Goal: Task Accomplishment & Management: Manage account settings

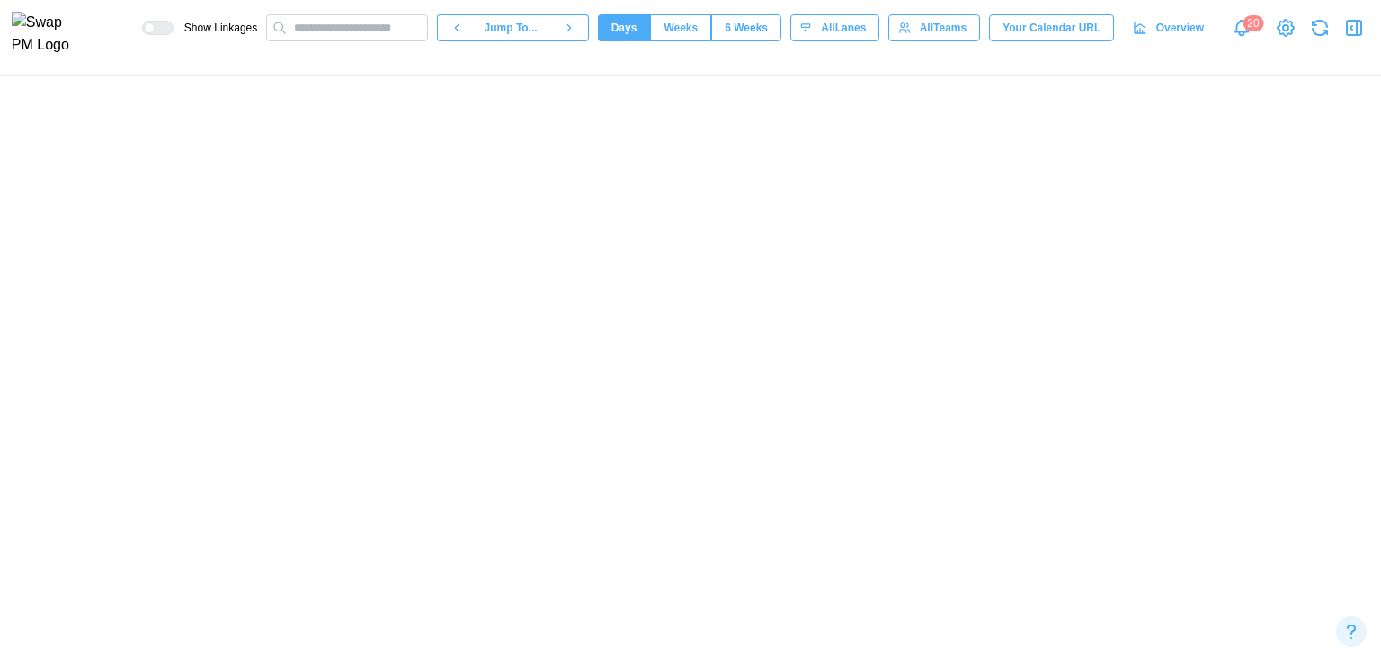
scroll to position [0, 20214]
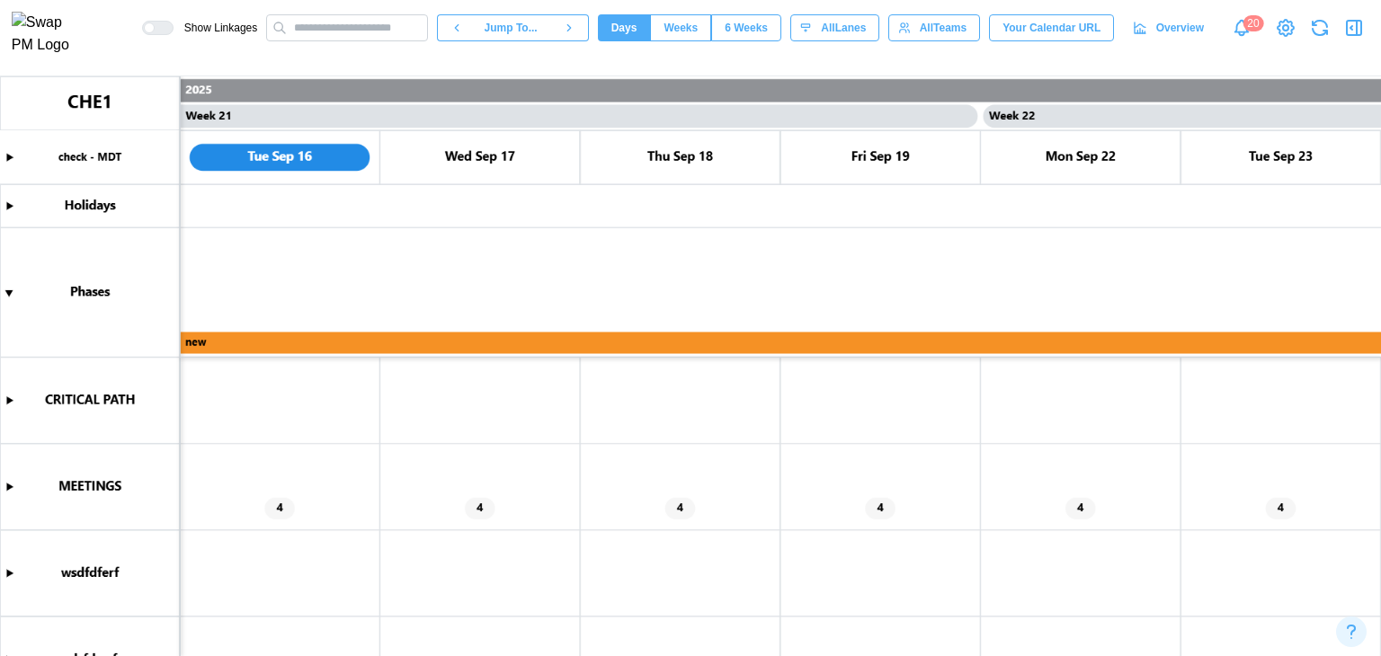
click at [582, 483] on canvas at bounding box center [690, 366] width 1381 height 580
click at [10, 487] on canvas at bounding box center [690, 366] width 1381 height 580
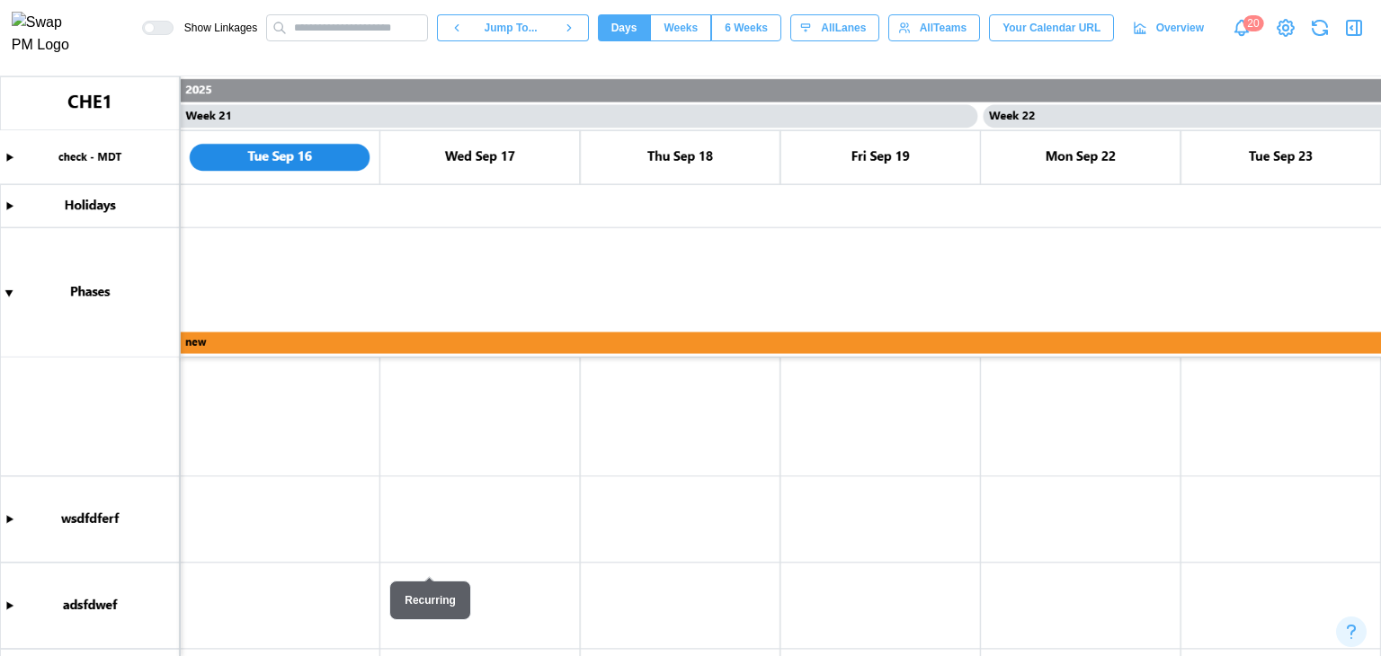
scroll to position [1070, 0]
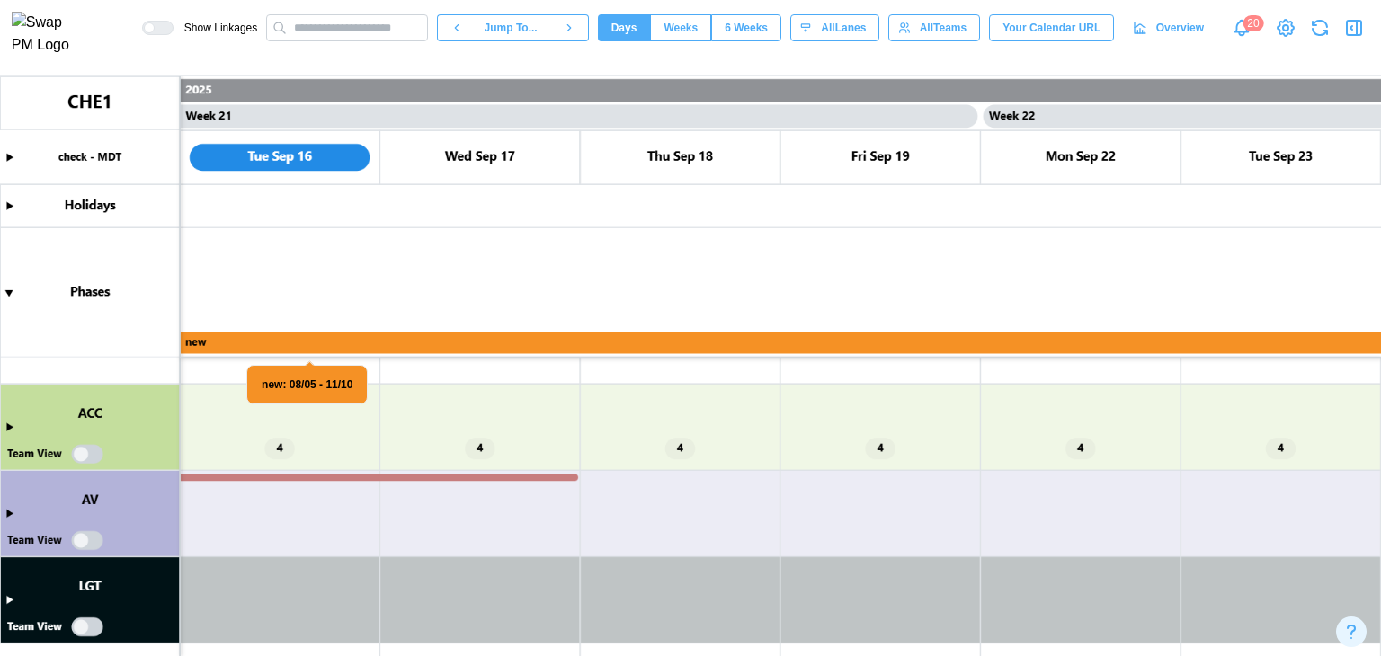
click at [10, 425] on canvas at bounding box center [690, 366] width 1381 height 580
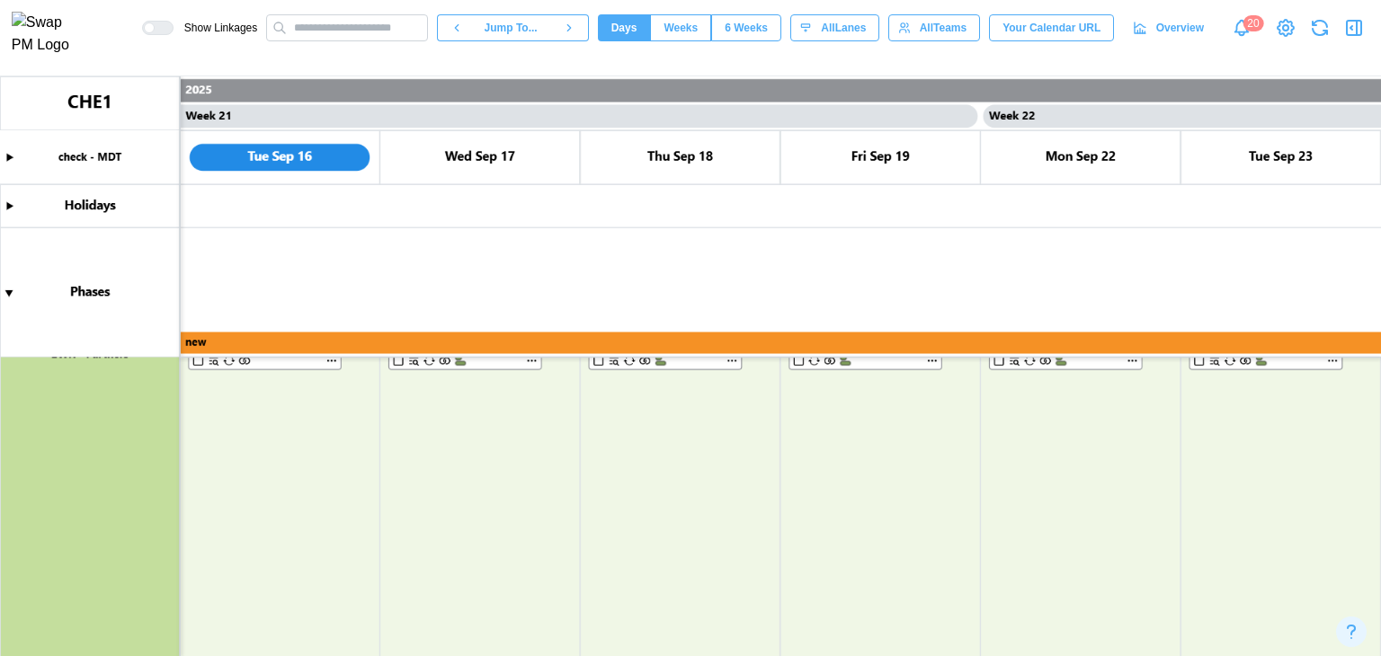
scroll to position [1952, 0]
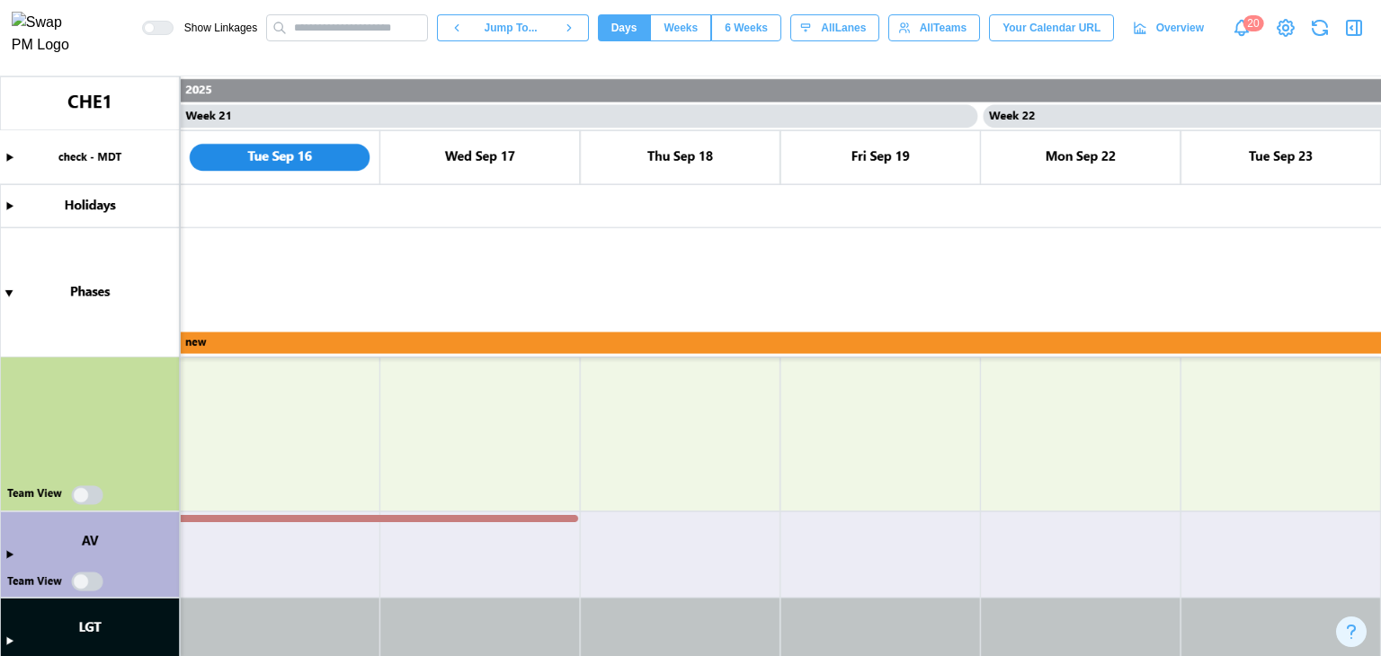
click at [86, 510] on canvas at bounding box center [690, 366] width 1381 height 580
click at [92, 503] on canvas at bounding box center [690, 366] width 1381 height 580
click at [92, 500] on canvas at bounding box center [690, 366] width 1381 height 580
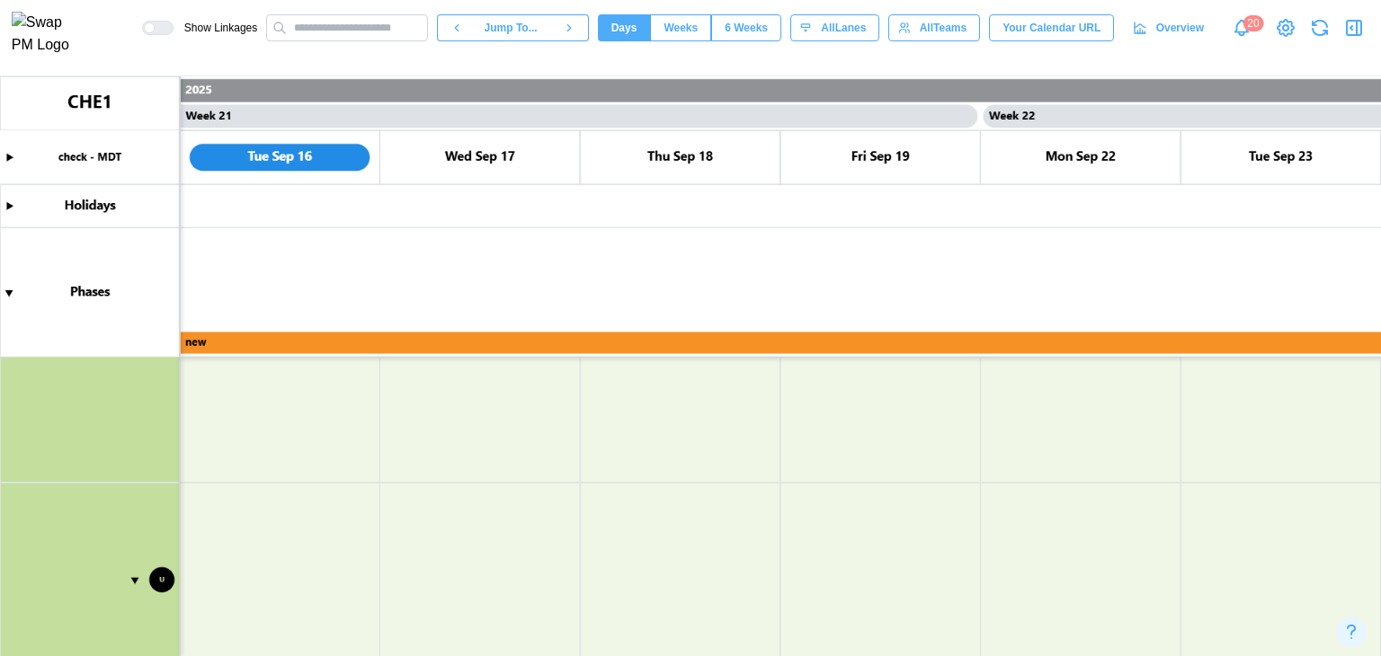
scroll to position [3351, 0]
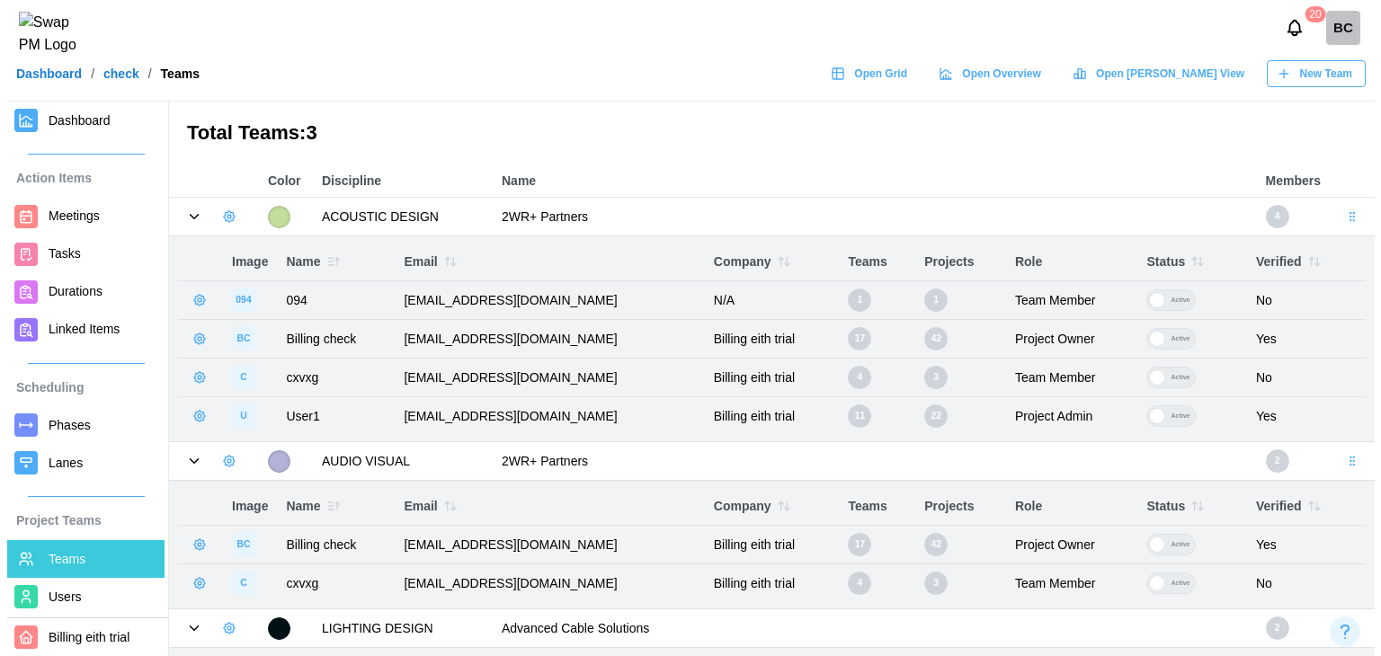
scroll to position [119, 0]
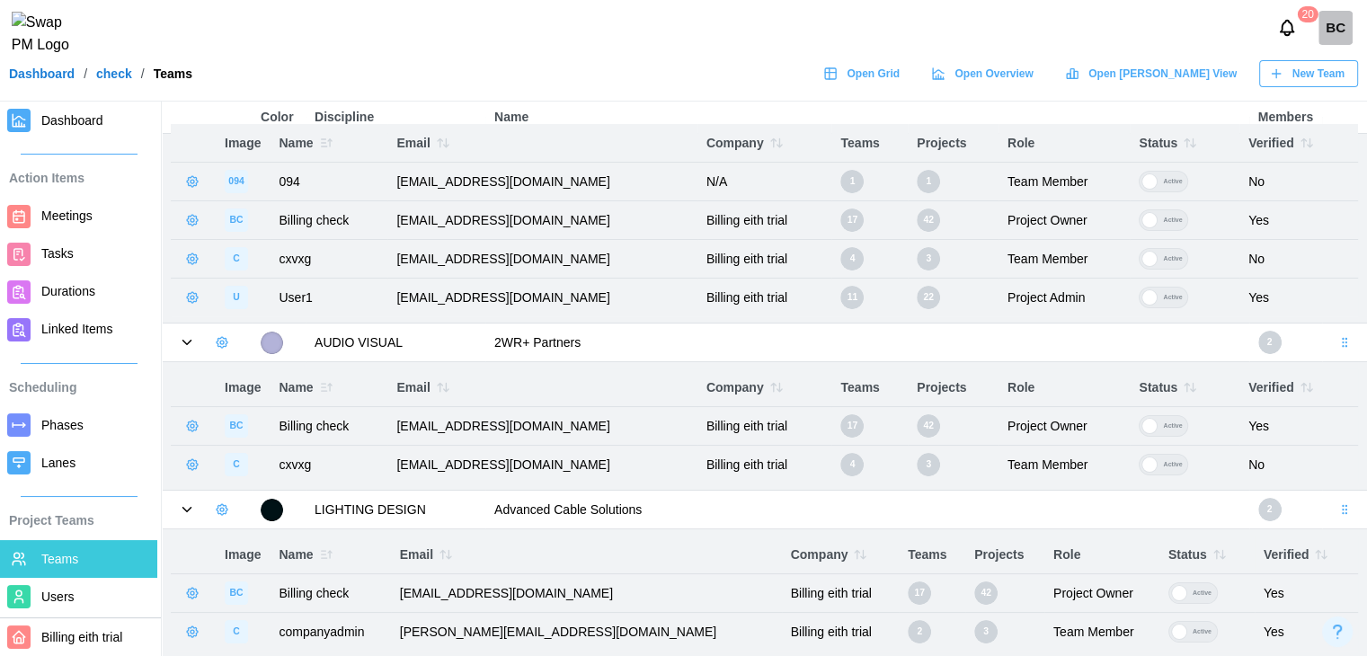
click at [227, 515] on icon "button" at bounding box center [222, 509] width 14 height 14
click at [243, 529] on button "Add User" at bounding box center [270, 546] width 113 height 34
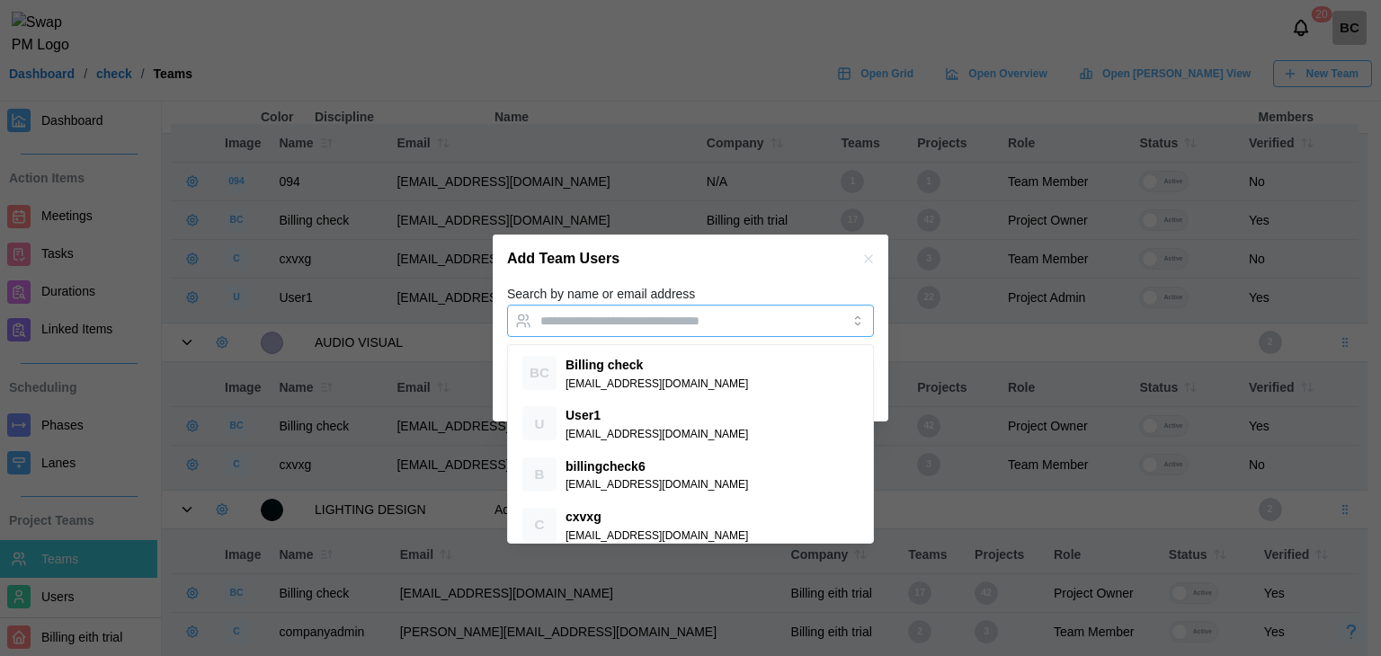
click at [633, 331] on div at bounding box center [672, 321] width 272 height 31
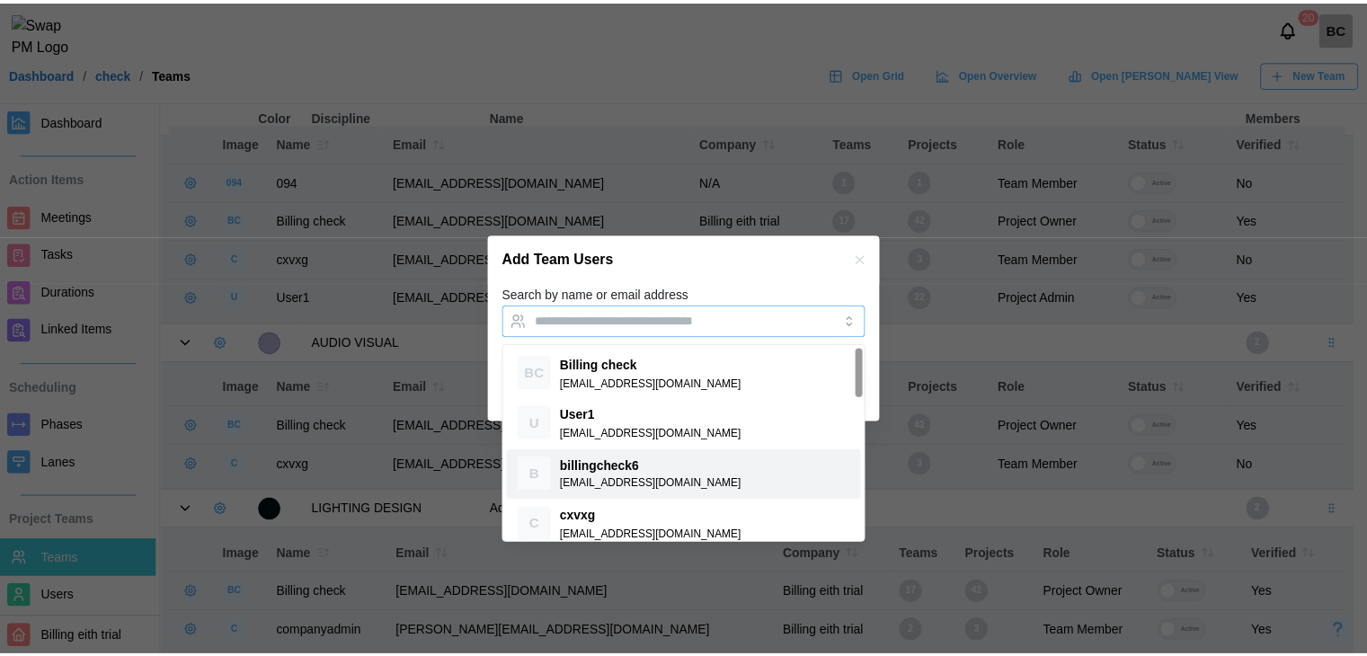
scroll to position [180, 0]
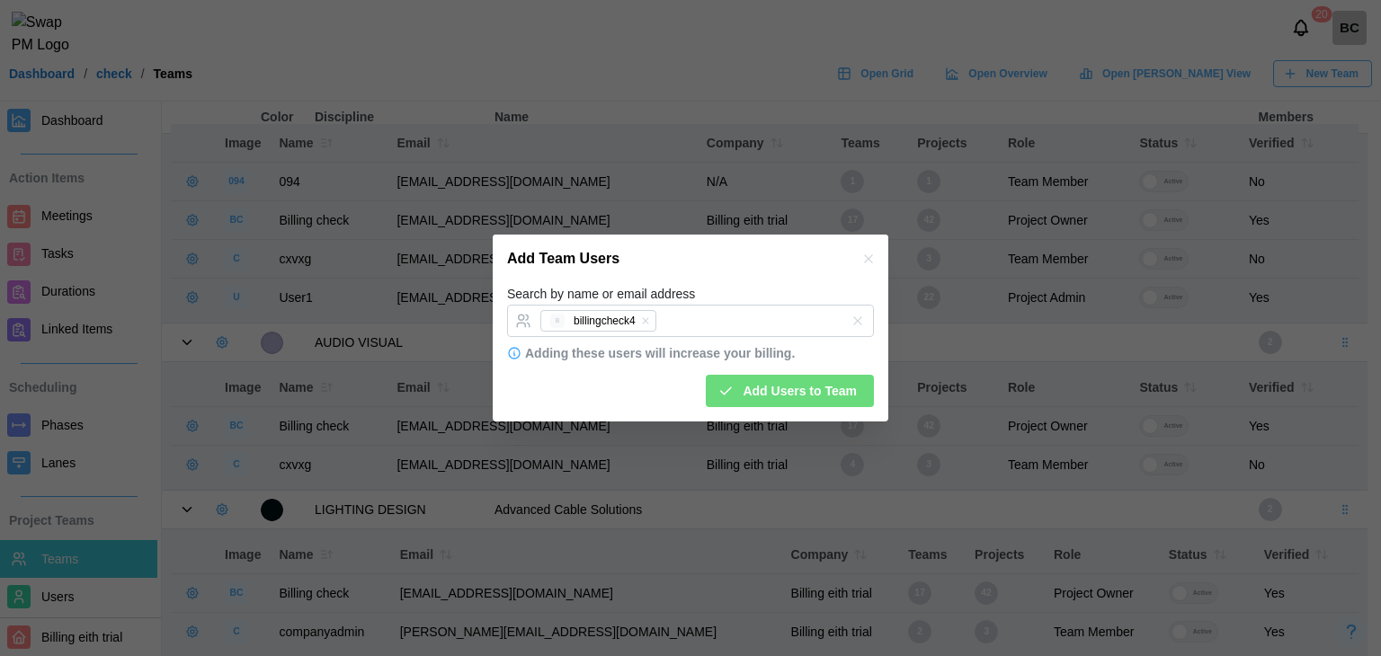
click at [713, 272] on div "Add Team Users" at bounding box center [690, 259] width 395 height 49
click at [785, 384] on span "Add Users to Team" at bounding box center [799, 391] width 114 height 31
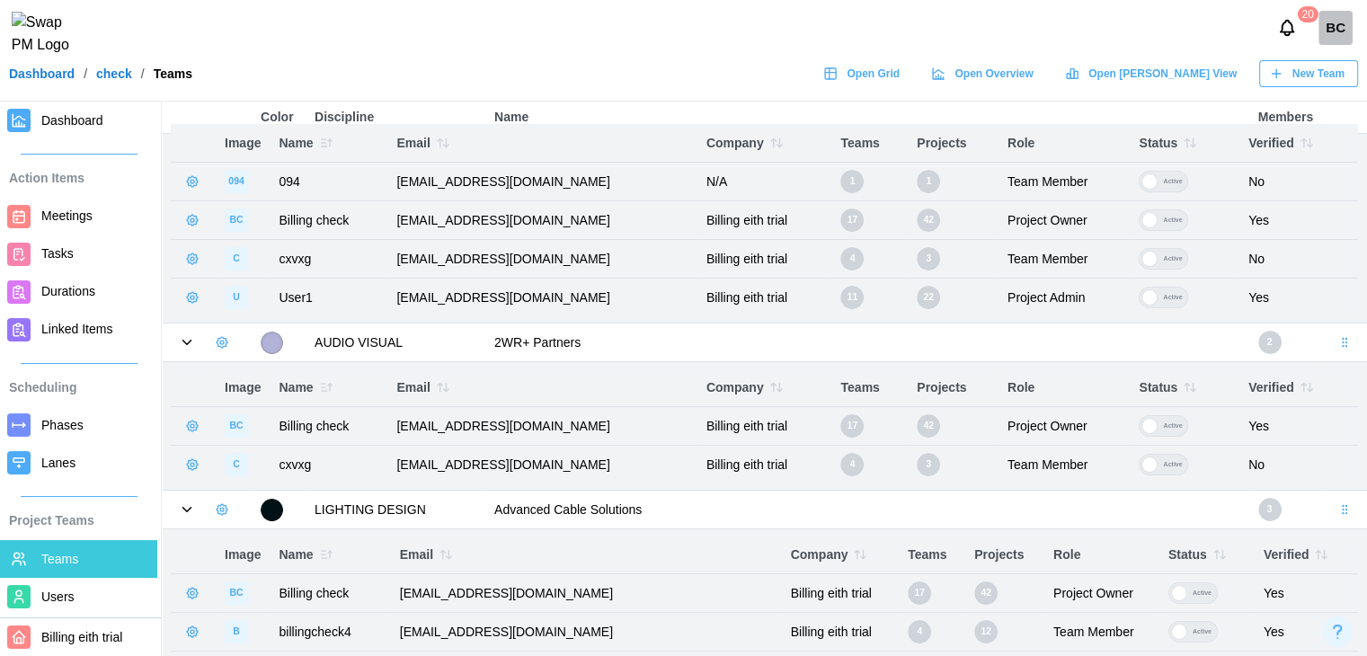
scroll to position [156, 0]
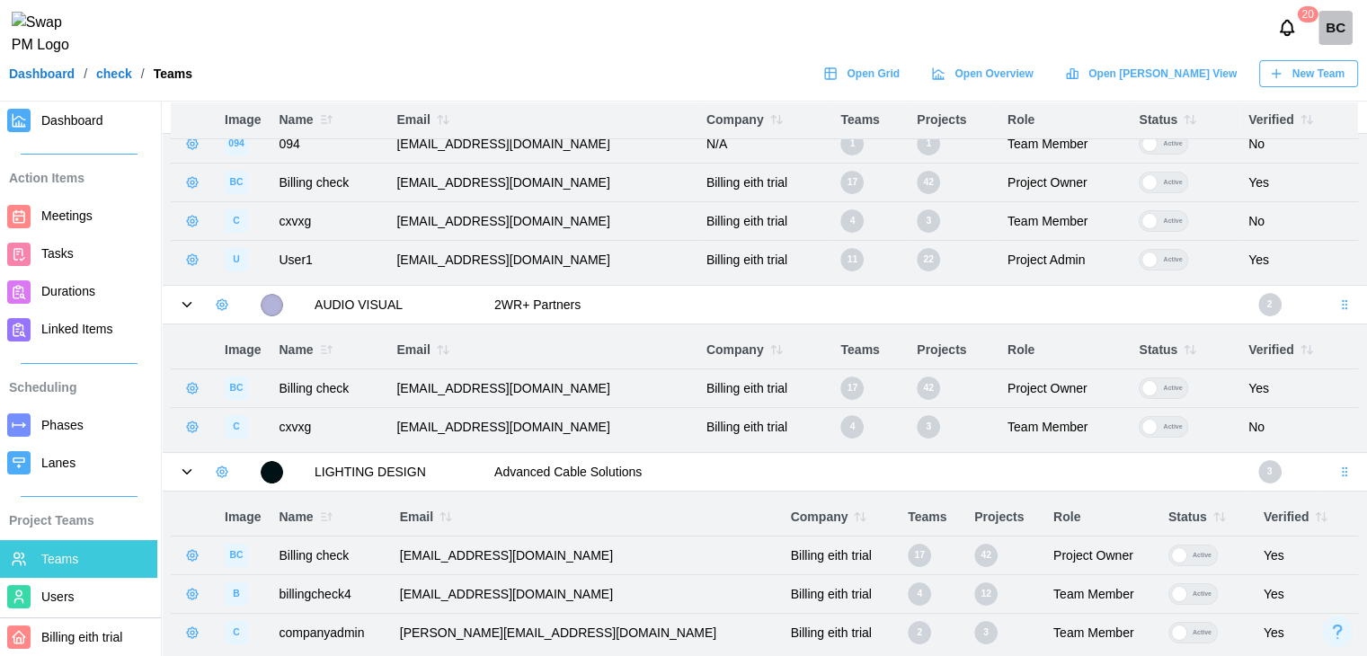
click at [762, 56] on div "[DATE]" at bounding box center [683, 28] width 1367 height 56
click at [193, 472] on icon at bounding box center [187, 472] width 16 height 16
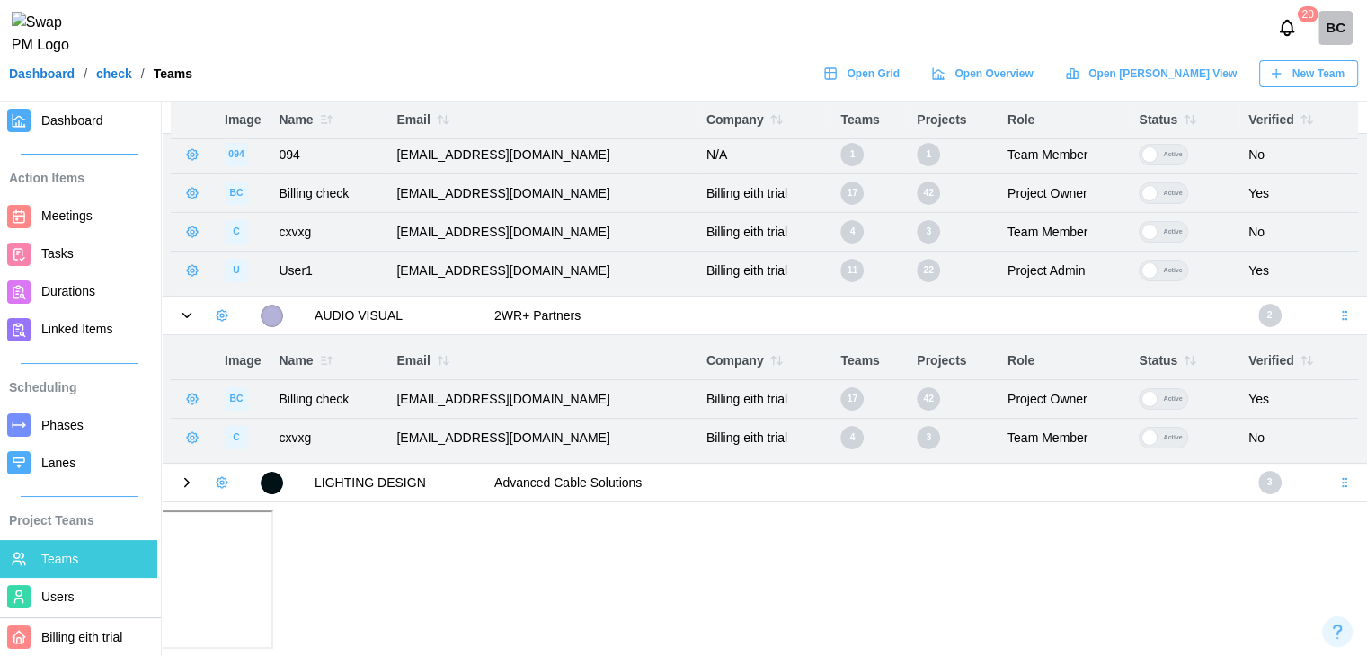
scroll to position [0, 0]
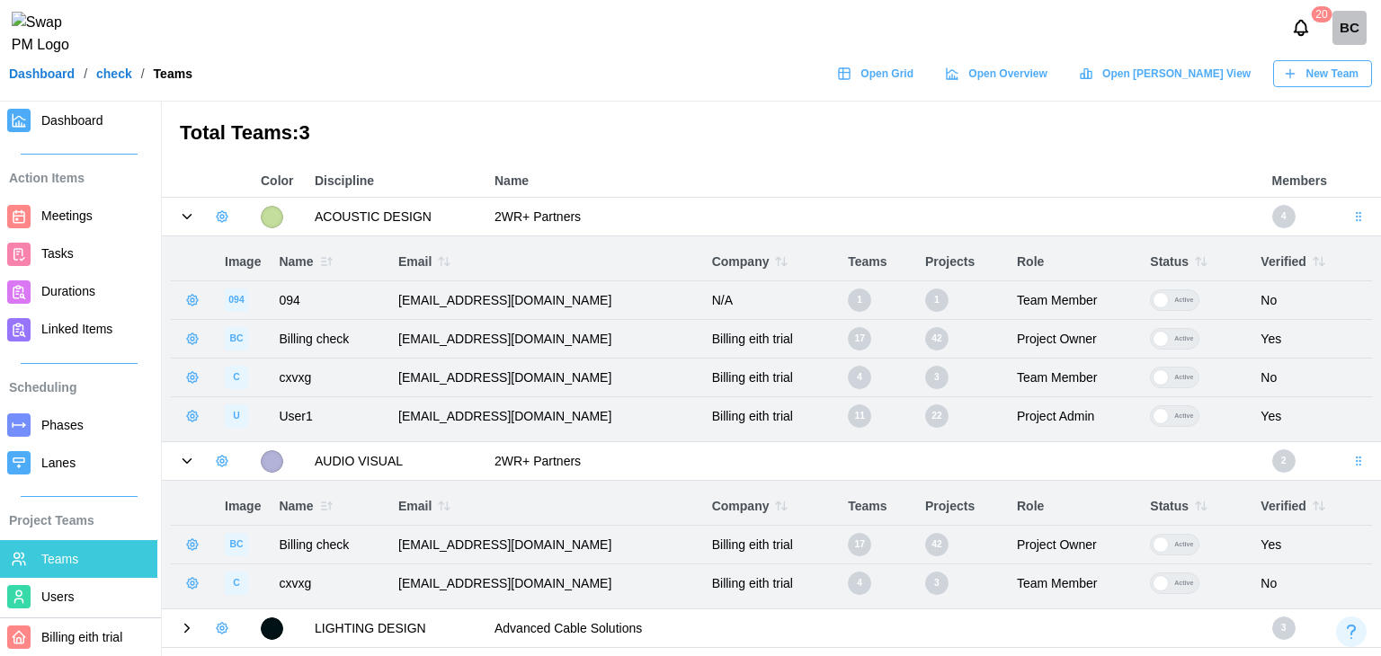
click at [191, 461] on icon at bounding box center [187, 461] width 16 height 16
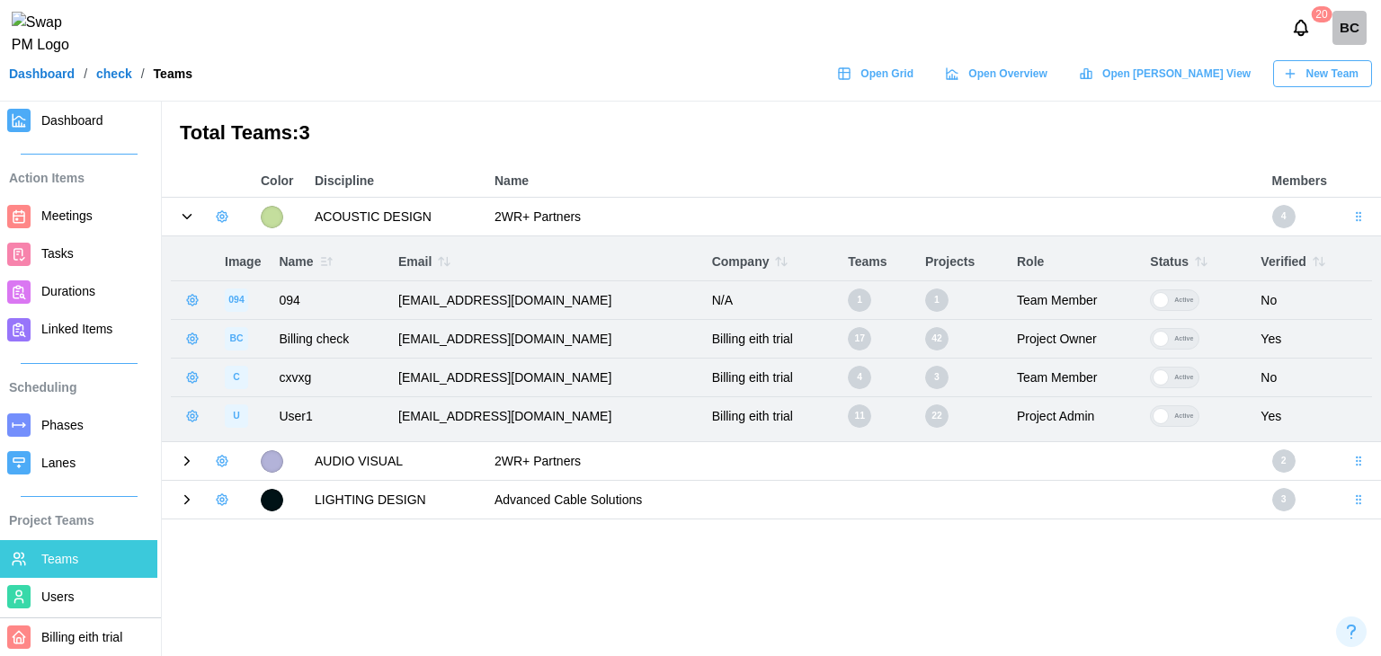
click at [191, 221] on icon at bounding box center [187, 217] width 16 height 16
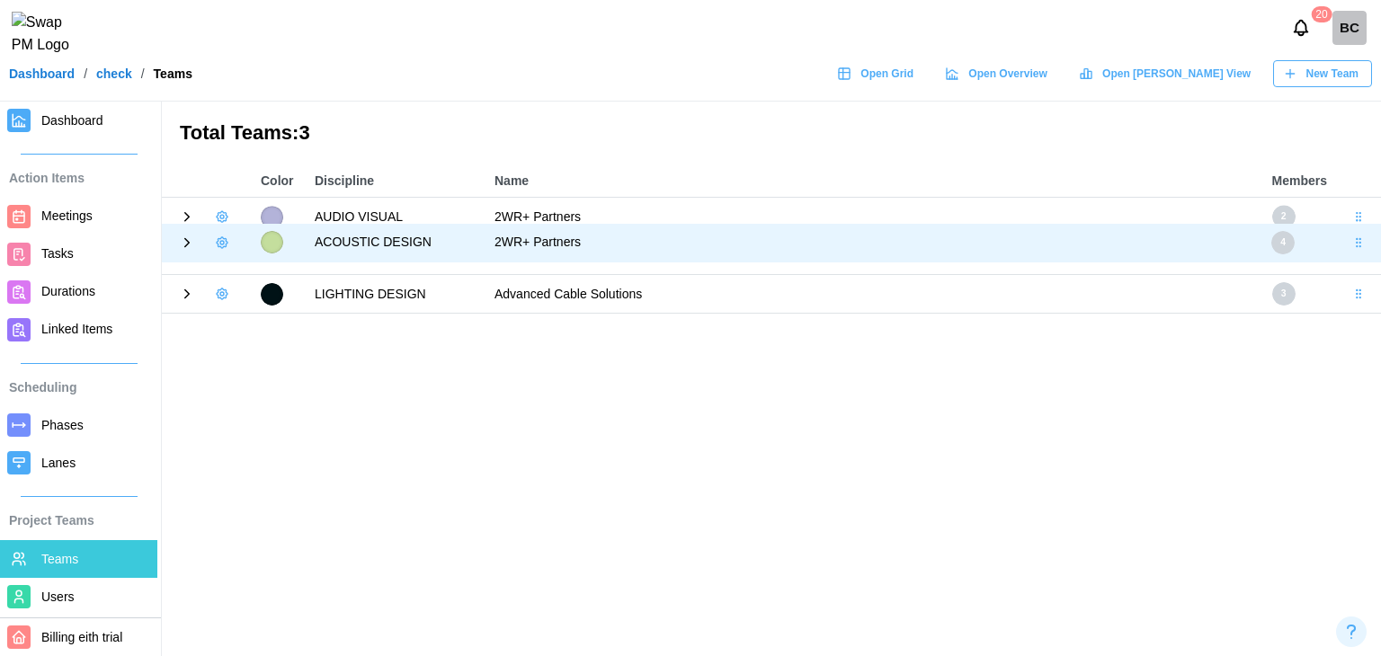
drag, startPoint x: 1356, startPoint y: 218, endPoint x: 1362, endPoint y: 244, distance: 26.6
click at [1362, 244] on body "[DATE] Dashboard / check / Teams Open Grid Open Overview Open [PERSON_NAME] Vie…" at bounding box center [690, 401] width 1381 height 802
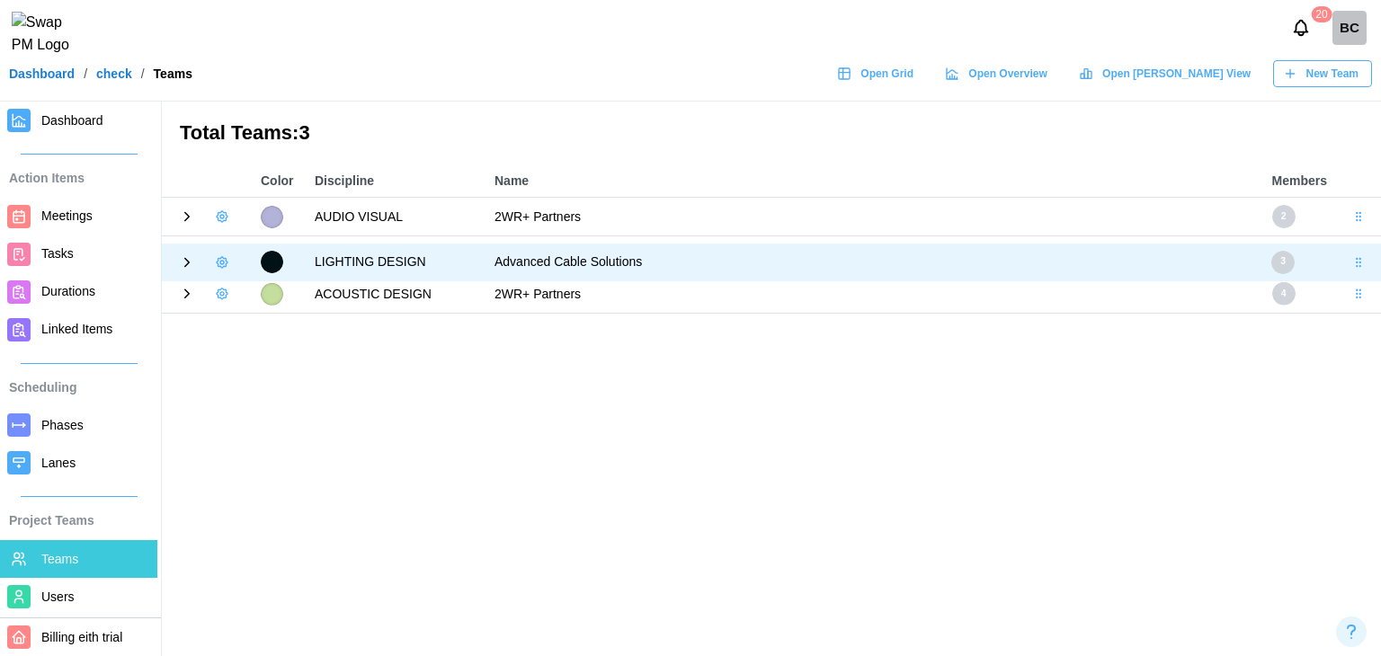
drag, startPoint x: 1352, startPoint y: 295, endPoint x: 1344, endPoint y: 260, distance: 36.0
click at [1344, 260] on body "[DATE] Dashboard / check / Teams Open Grid Open Overview Open [PERSON_NAME] Vie…" at bounding box center [690, 401] width 1381 height 802
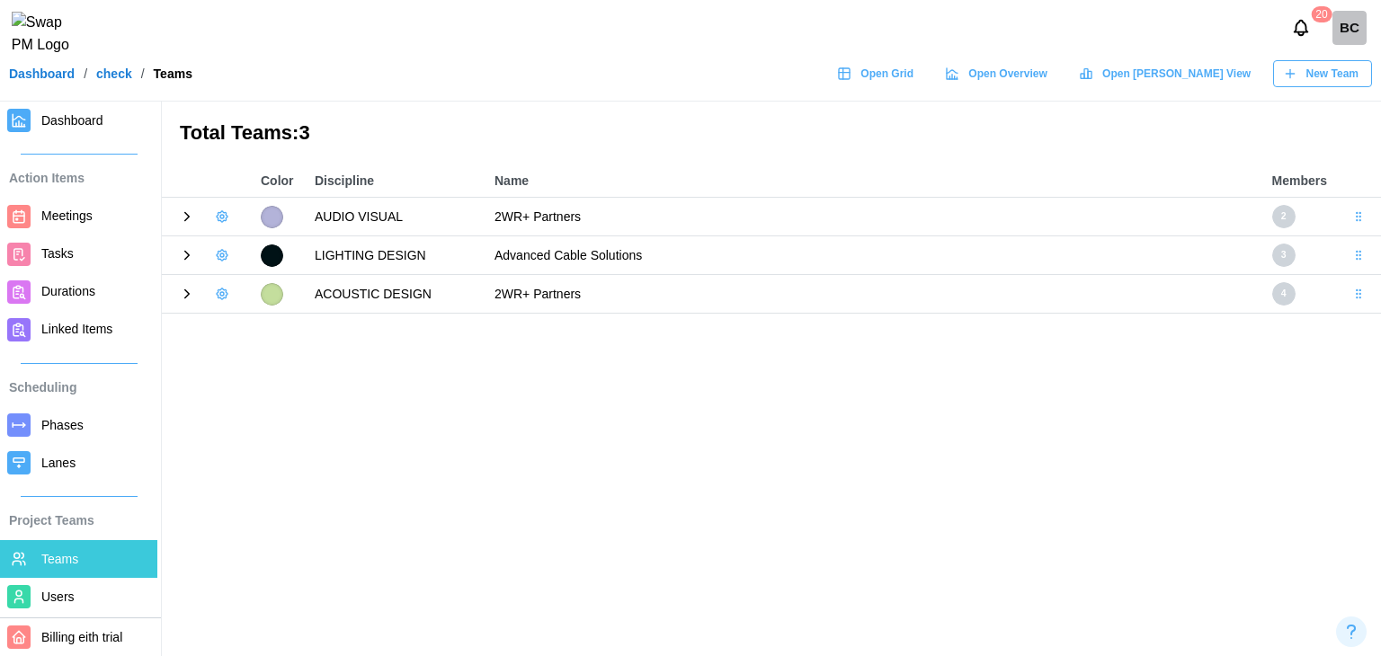
click at [185, 293] on icon at bounding box center [187, 294] width 16 height 16
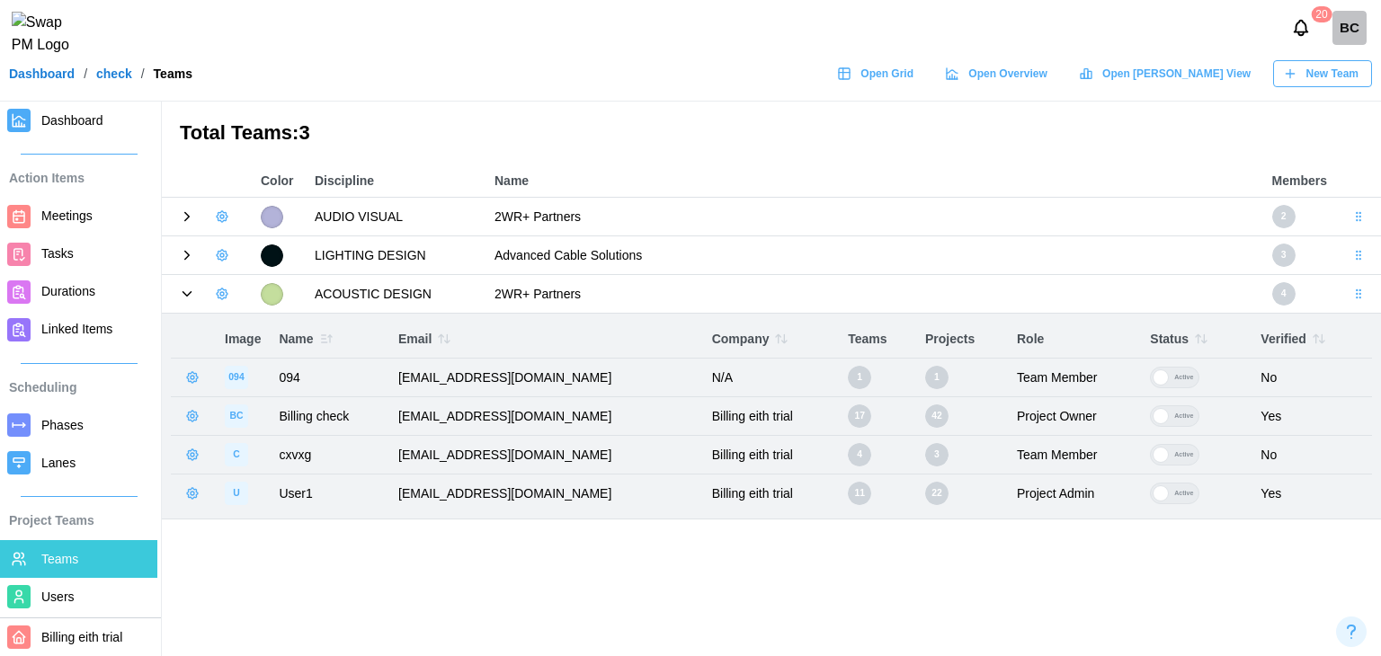
click at [185, 293] on icon at bounding box center [187, 294] width 8 height 4
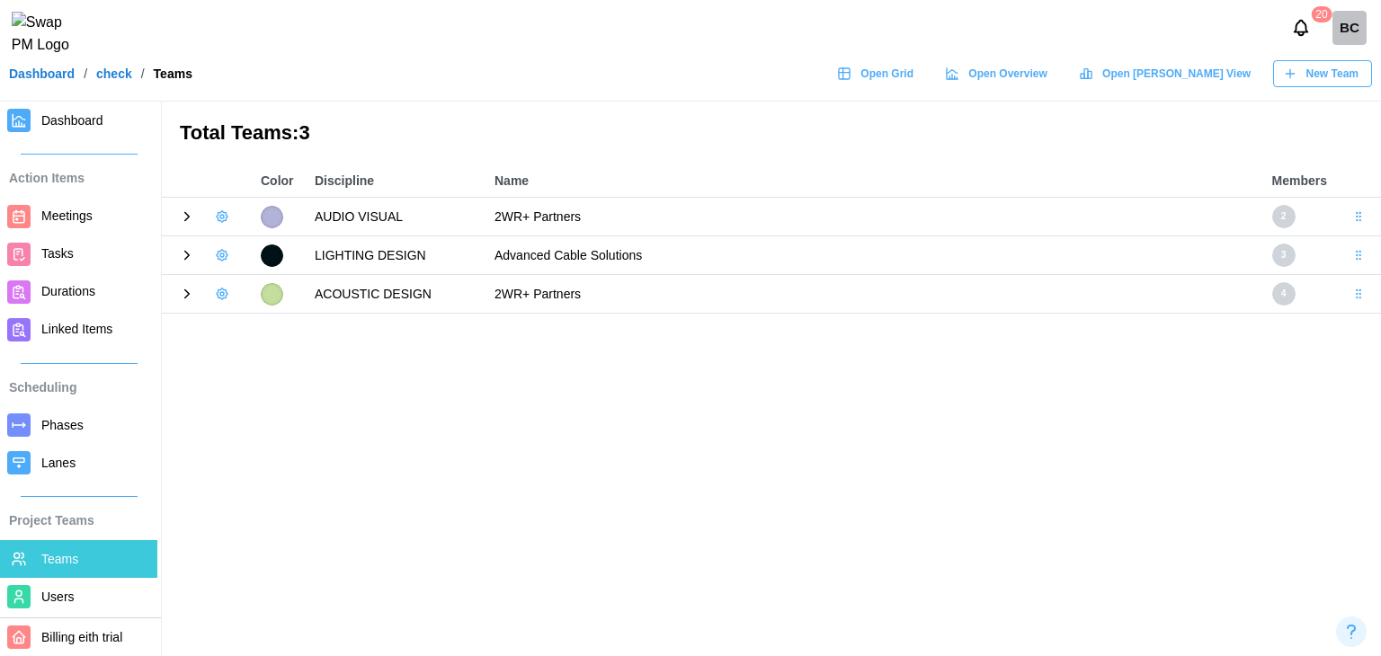
click at [185, 260] on icon at bounding box center [187, 256] width 4 height 8
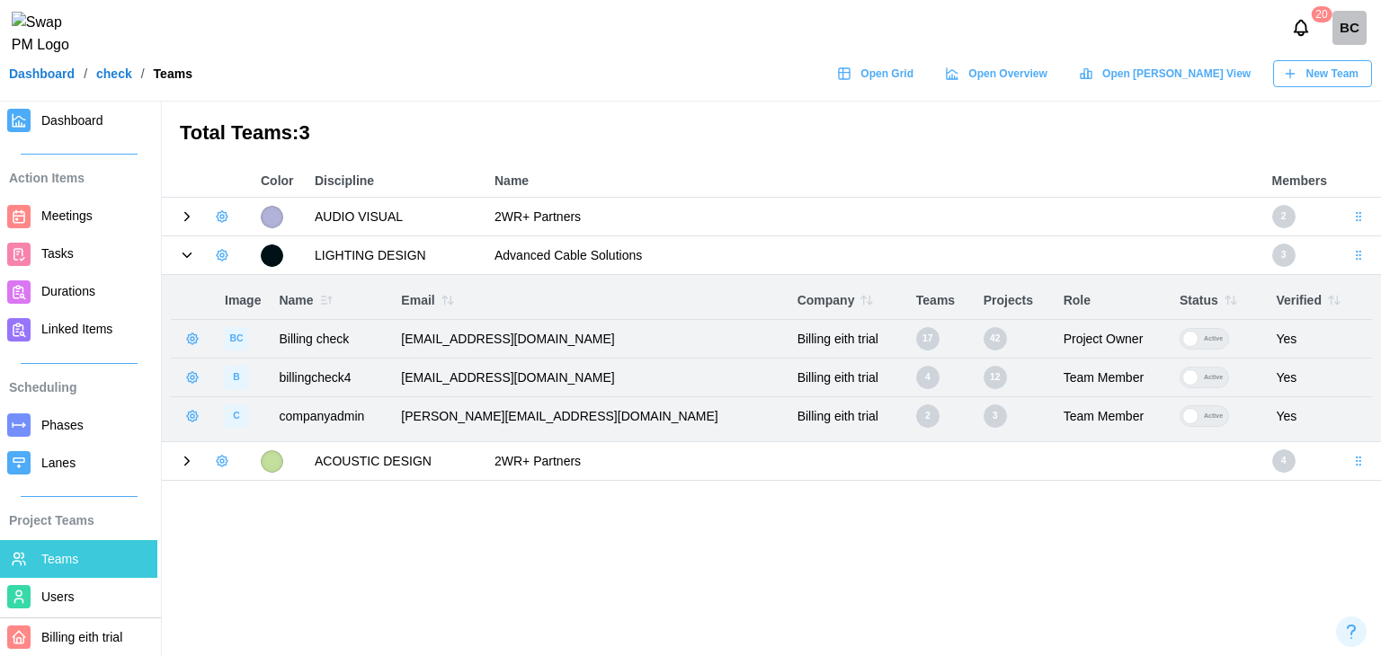
click at [185, 260] on icon at bounding box center [187, 255] width 16 height 16
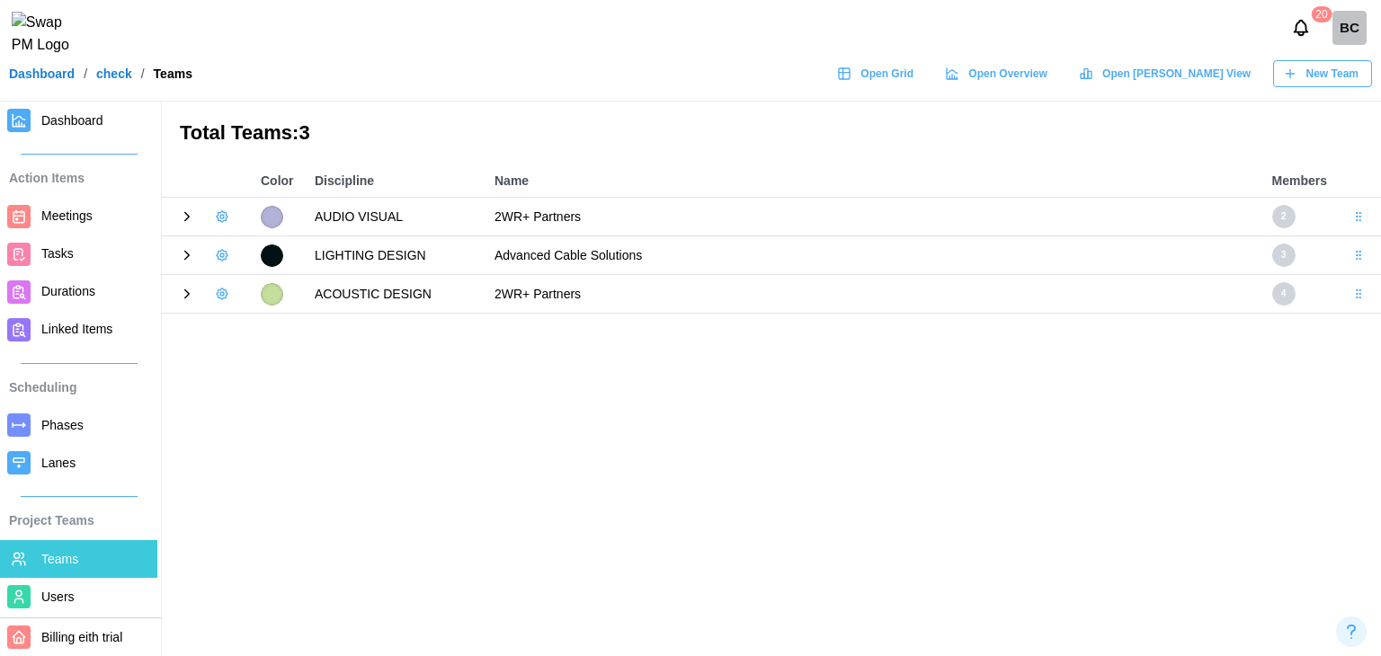
click at [187, 213] on icon at bounding box center [187, 217] width 16 height 16
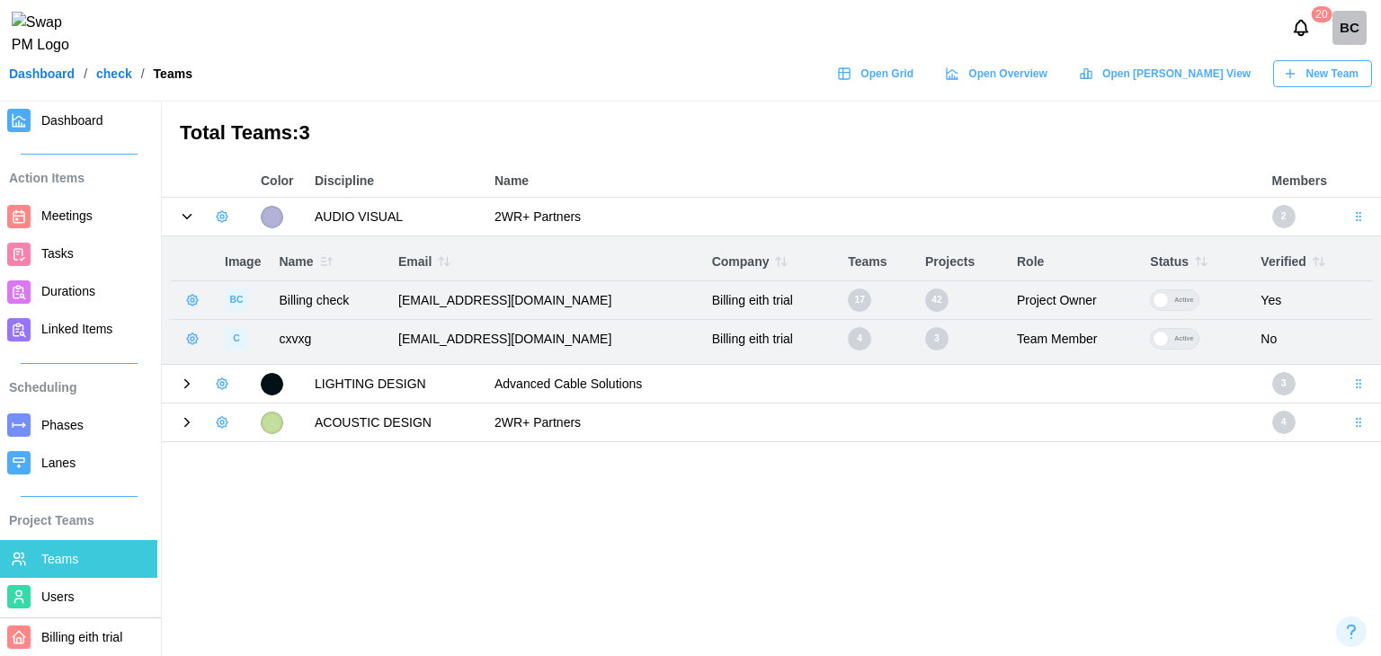
click at [187, 213] on icon at bounding box center [187, 217] width 16 height 16
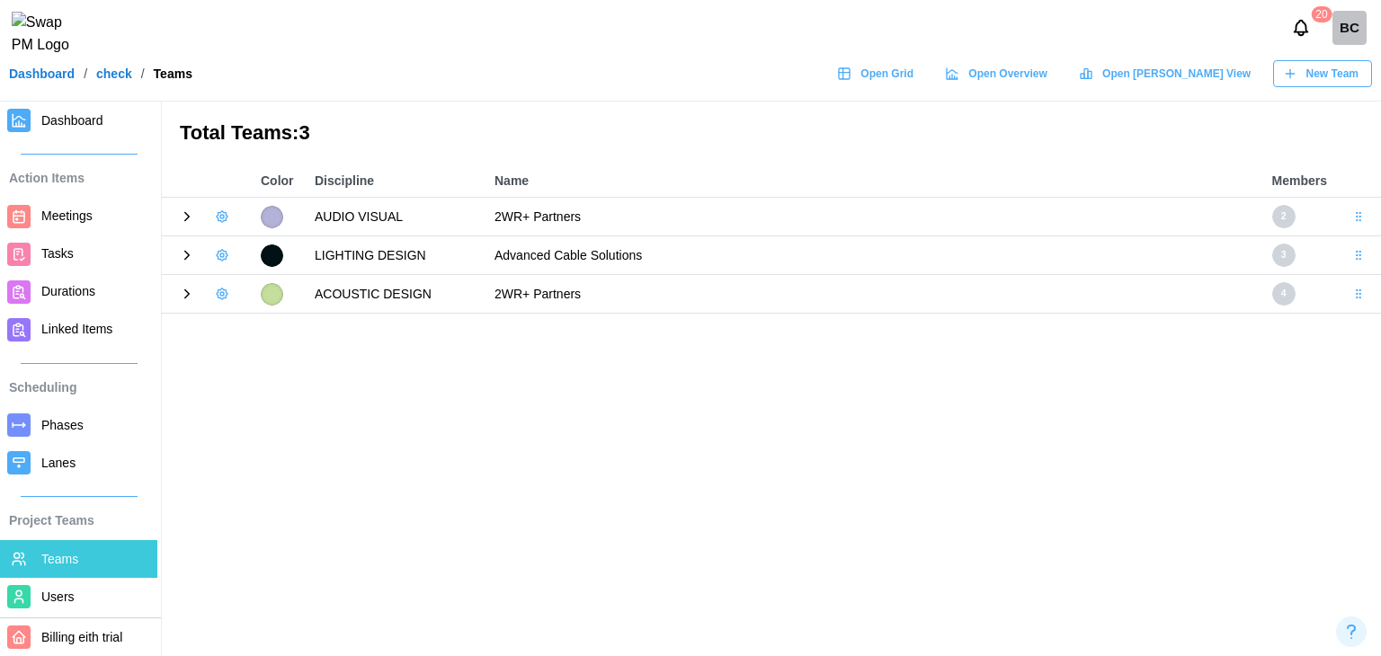
click at [245, 387] on main "Total Teams: 3 Color Discipline Name Members AUDIO VISUAL 2WR+ Partners 2 LIGHT…" at bounding box center [690, 328] width 1381 height 656
click at [93, 459] on span "Lanes" at bounding box center [95, 463] width 109 height 22
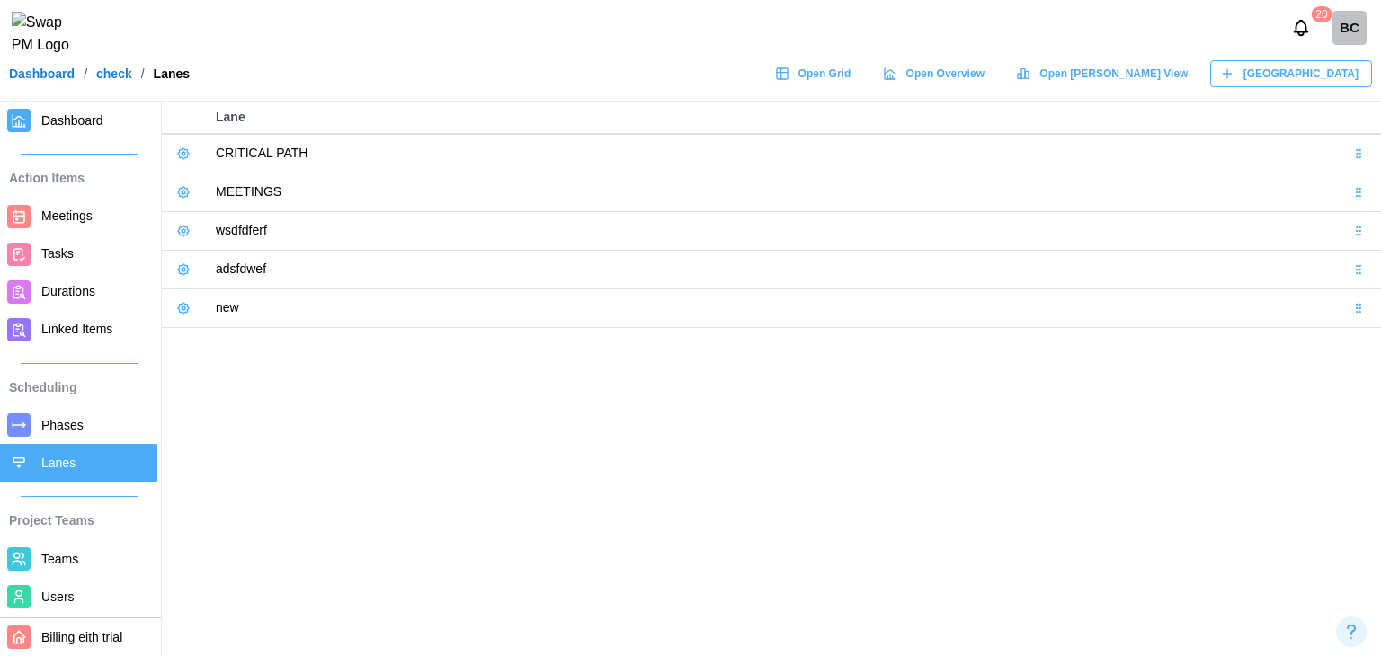
click at [827, 470] on main "Lane CRITICAL PATH MEETINGS wsdfdferf adsfdwef new" at bounding box center [690, 328] width 1381 height 656
click at [51, 562] on span "Teams" at bounding box center [59, 559] width 37 height 14
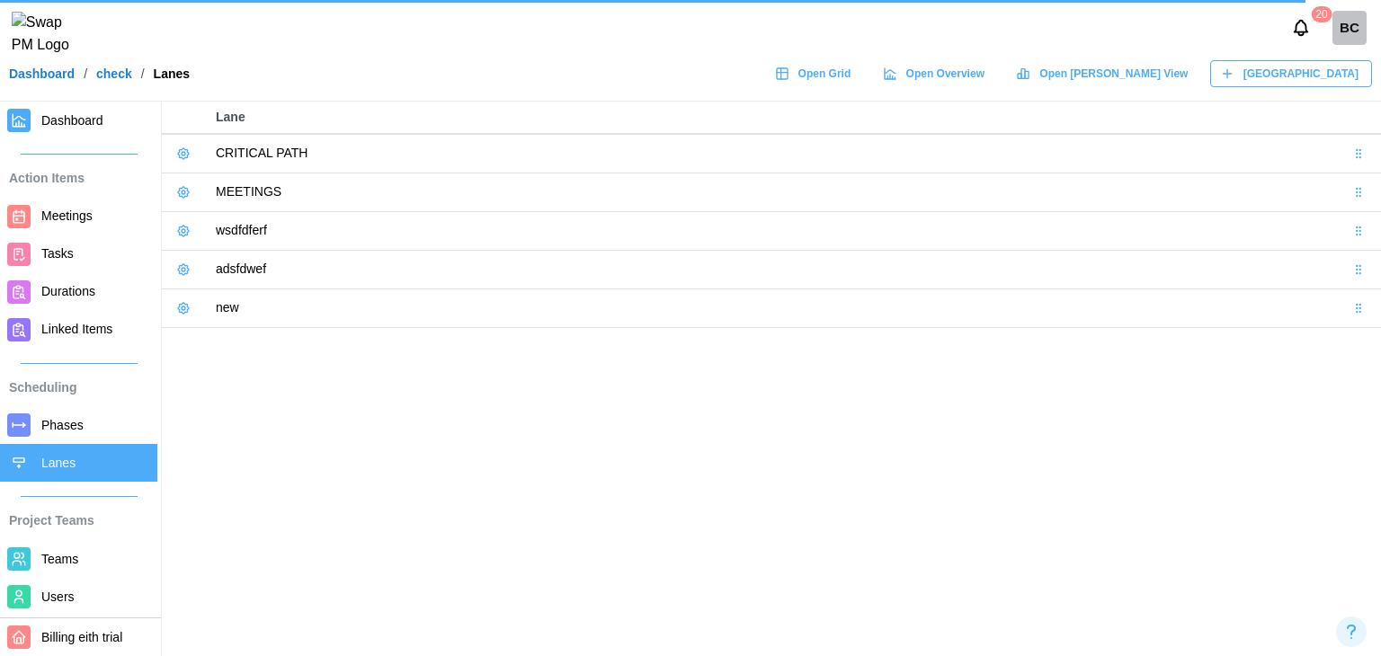
click at [87, 564] on span "Teams" at bounding box center [95, 559] width 109 height 22
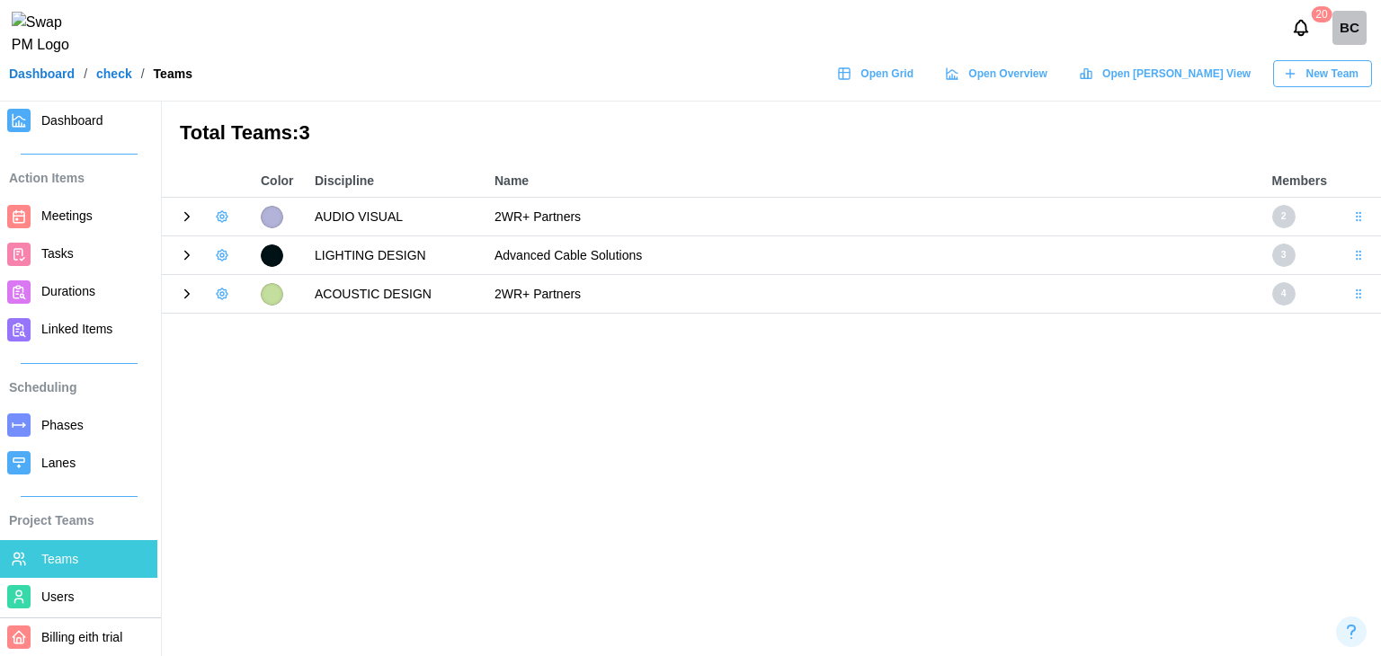
click at [191, 217] on icon at bounding box center [187, 217] width 16 height 16
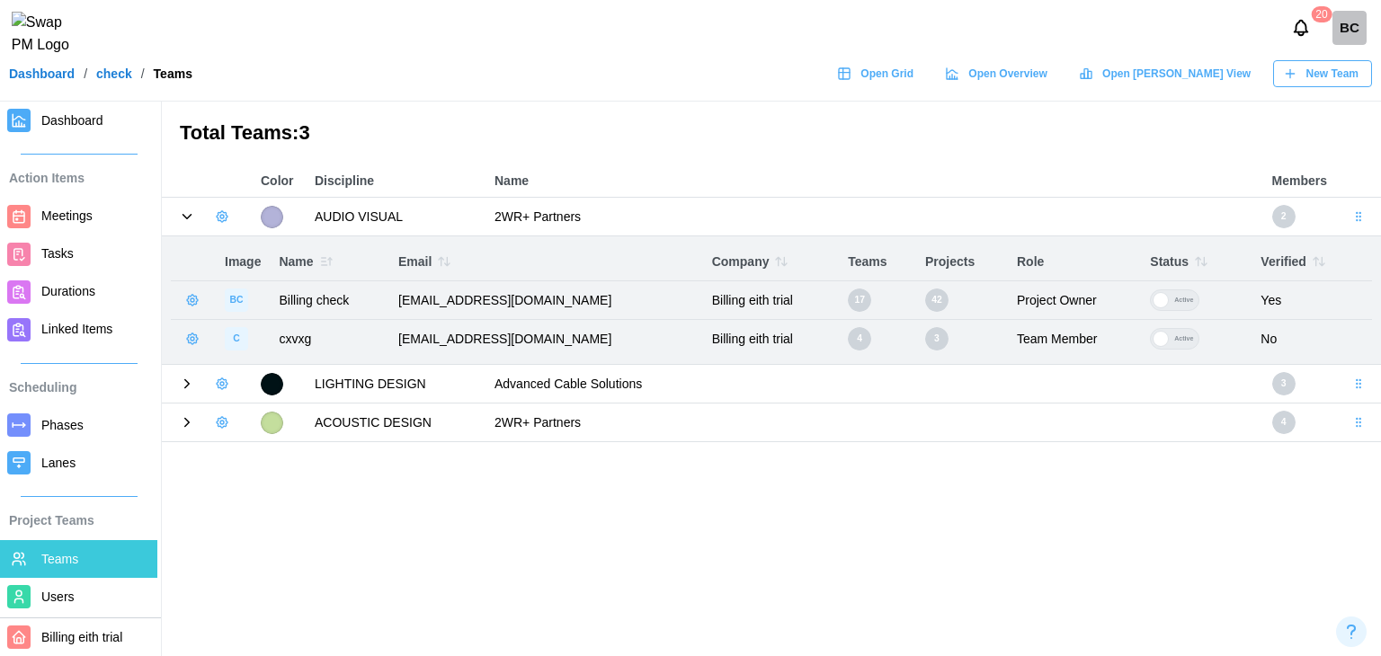
click at [197, 302] on icon "button" at bounding box center [192, 300] width 14 height 14
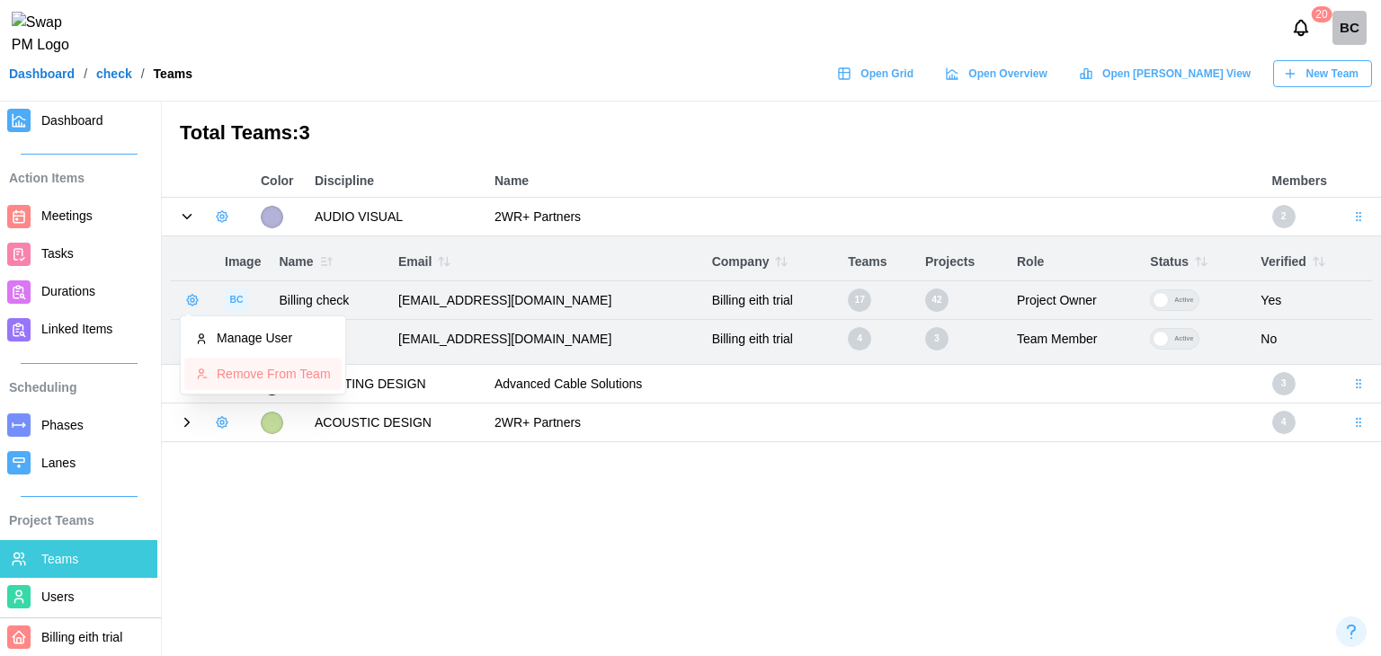
click at [214, 374] on button "Remove From Team" at bounding box center [262, 374] width 157 height 32
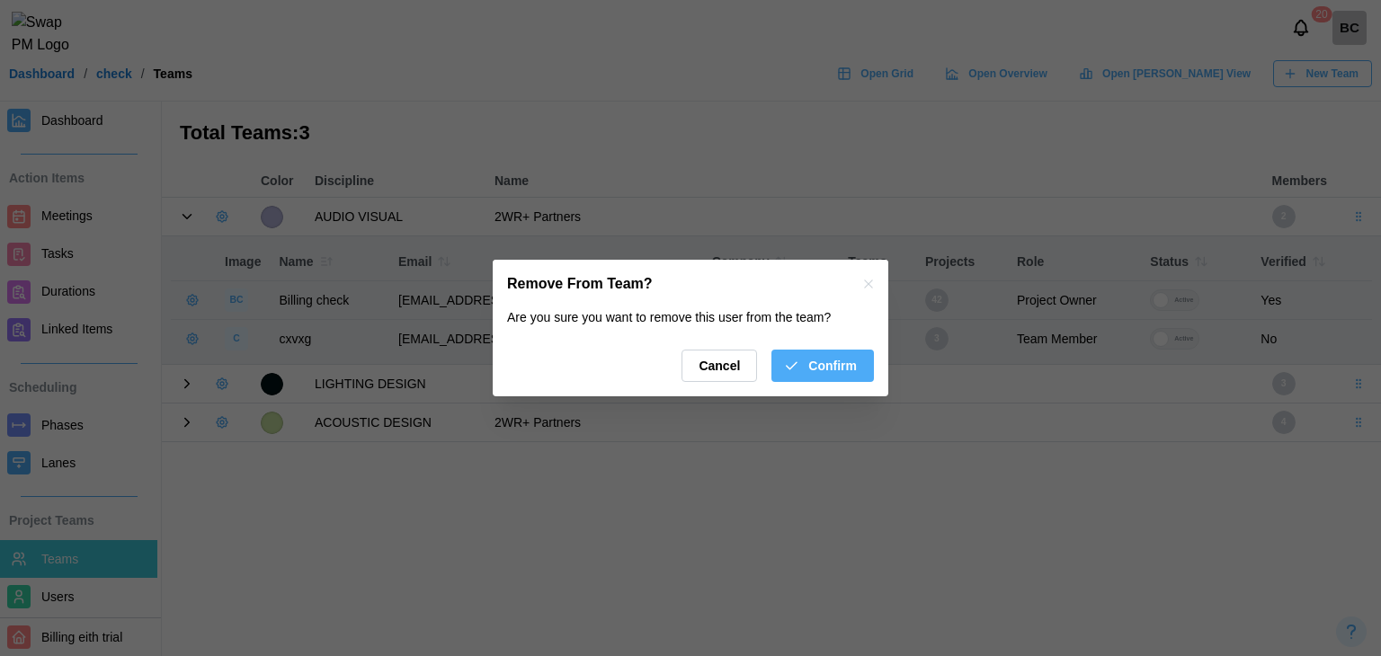
click at [862, 373] on button "Confirm" at bounding box center [822, 366] width 102 height 32
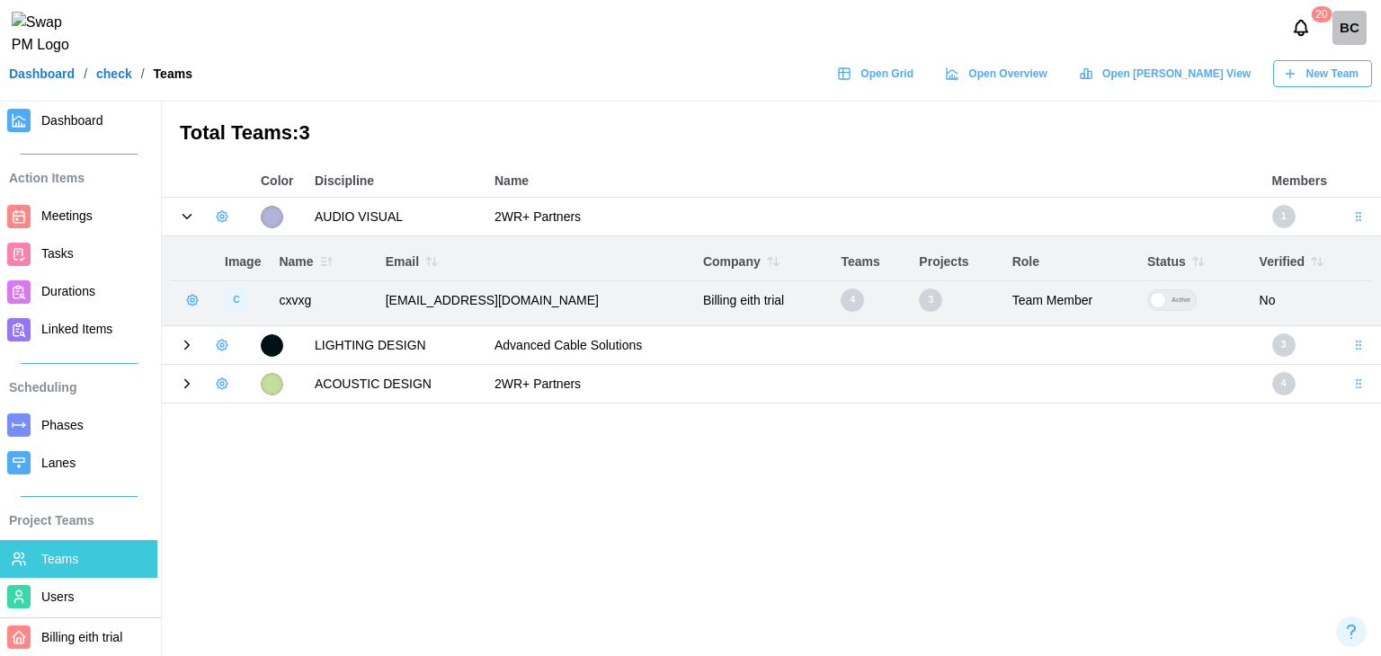
click at [194, 342] on icon at bounding box center [187, 345] width 16 height 16
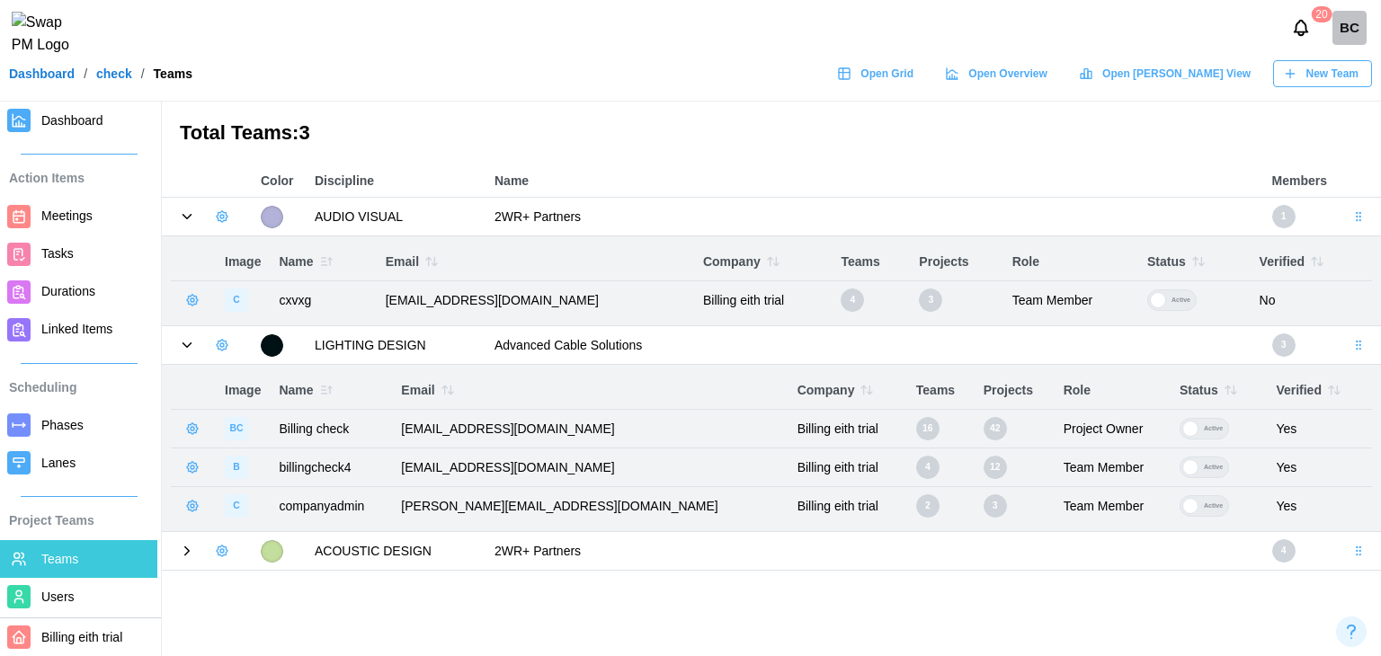
click at [186, 426] on icon "button" at bounding box center [192, 429] width 14 height 14
click at [218, 495] on div "Remove From Team" at bounding box center [274, 501] width 114 height 14
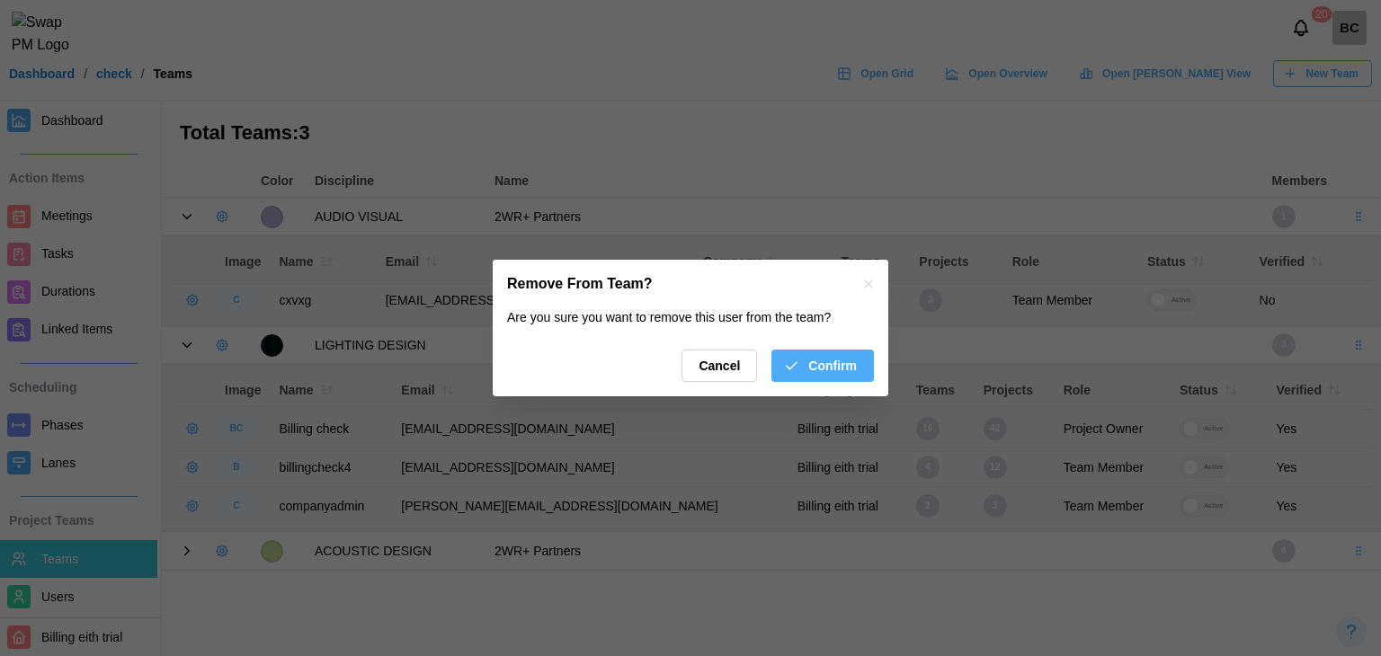
click at [822, 360] on span "Confirm" at bounding box center [832, 366] width 49 height 31
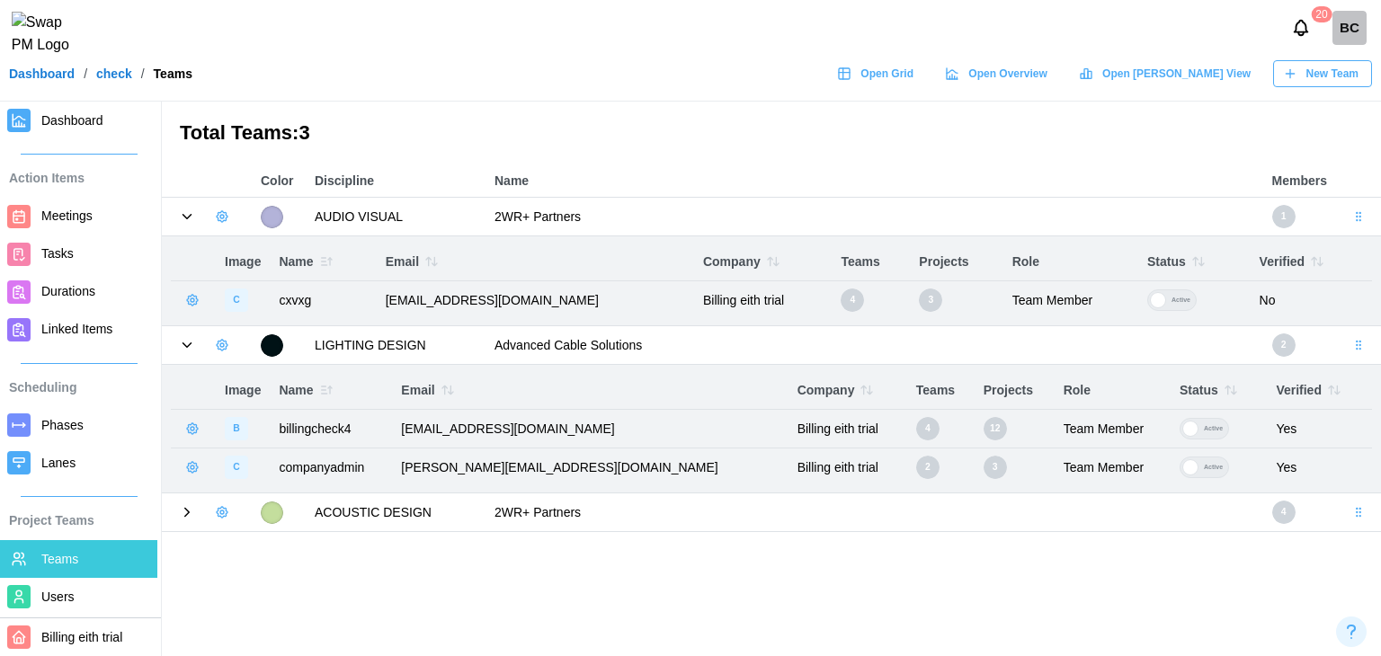
click at [182, 351] on icon at bounding box center [187, 345] width 16 height 16
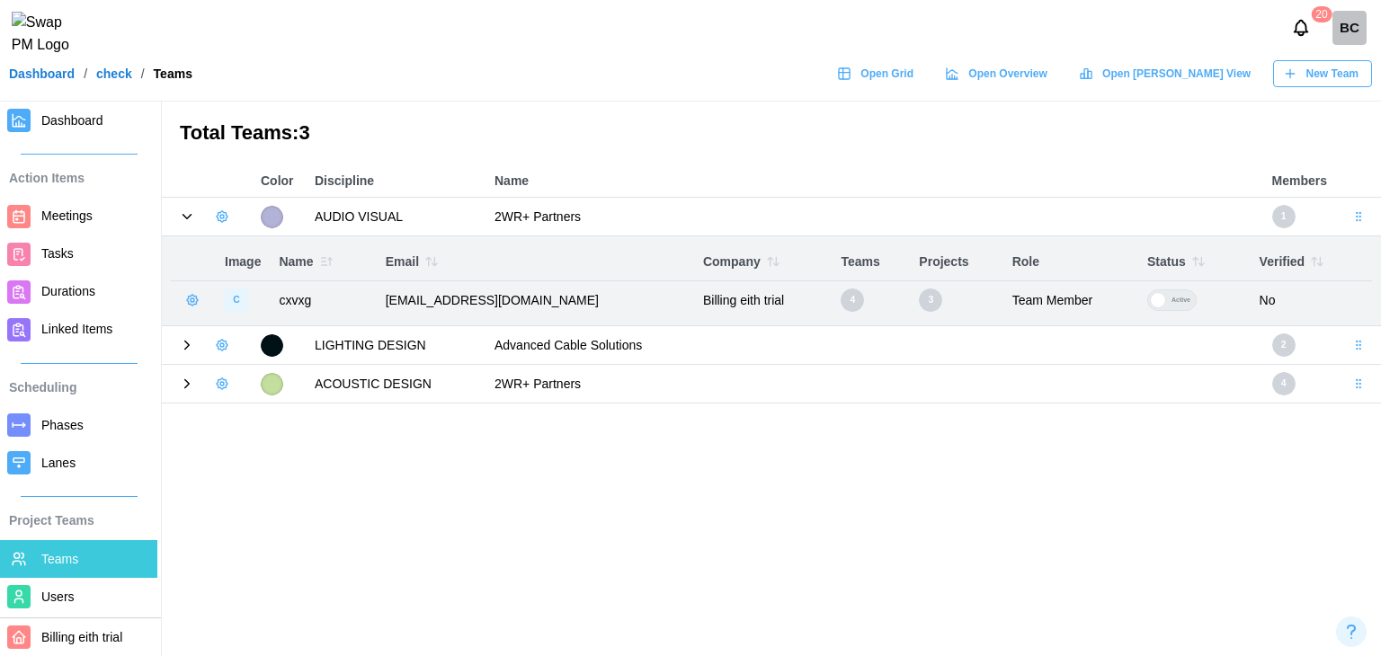
click at [184, 220] on icon at bounding box center [187, 217] width 16 height 16
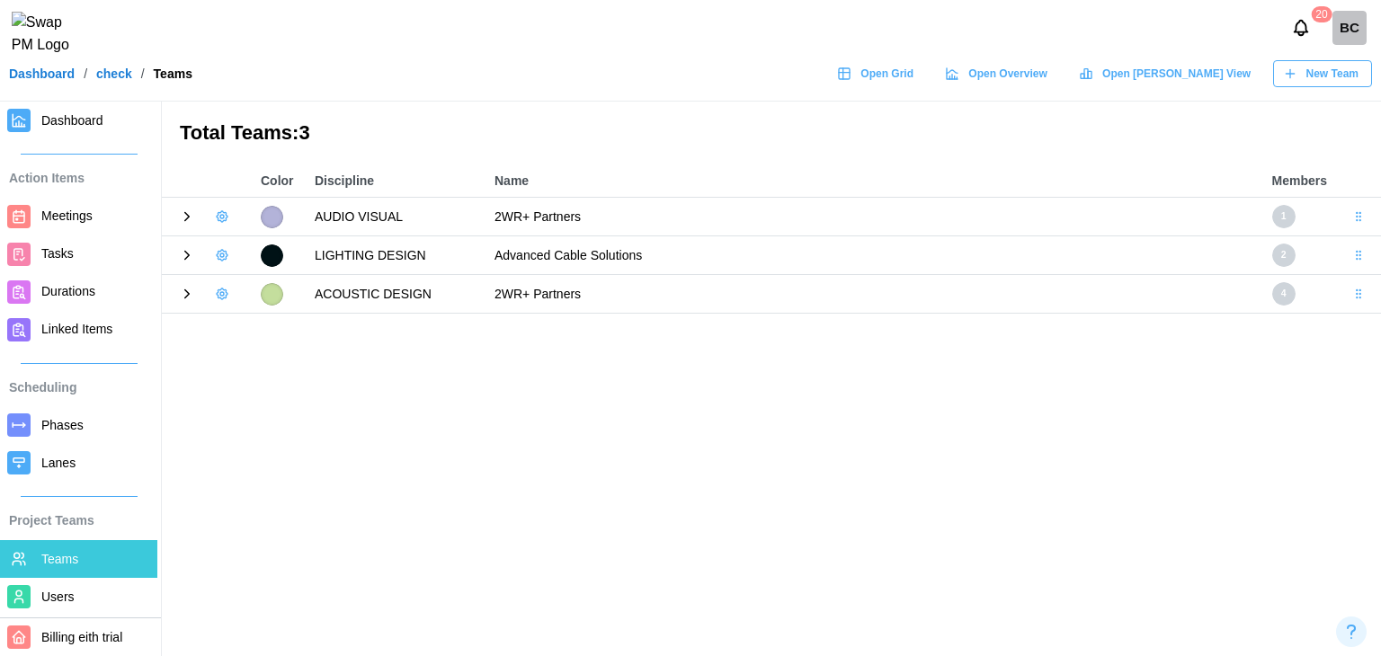
click at [189, 297] on icon at bounding box center [187, 294] width 16 height 16
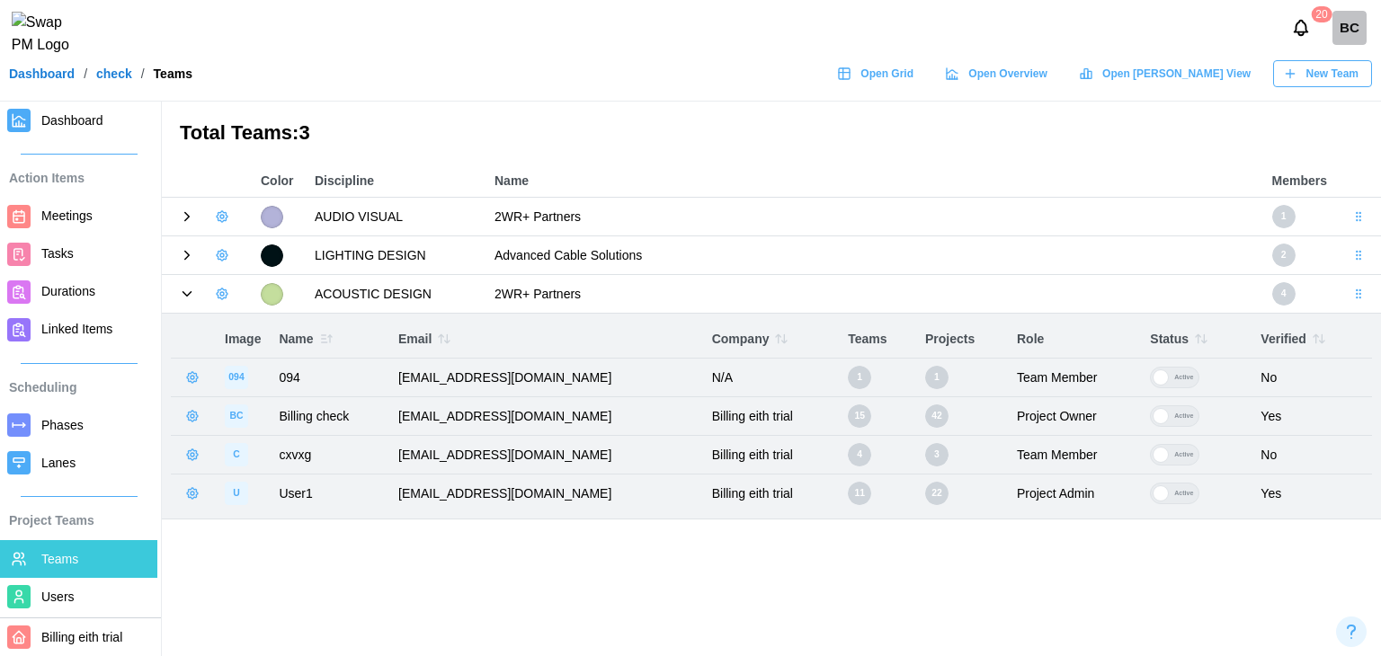
click at [191, 413] on icon "button" at bounding box center [192, 416] width 14 height 14
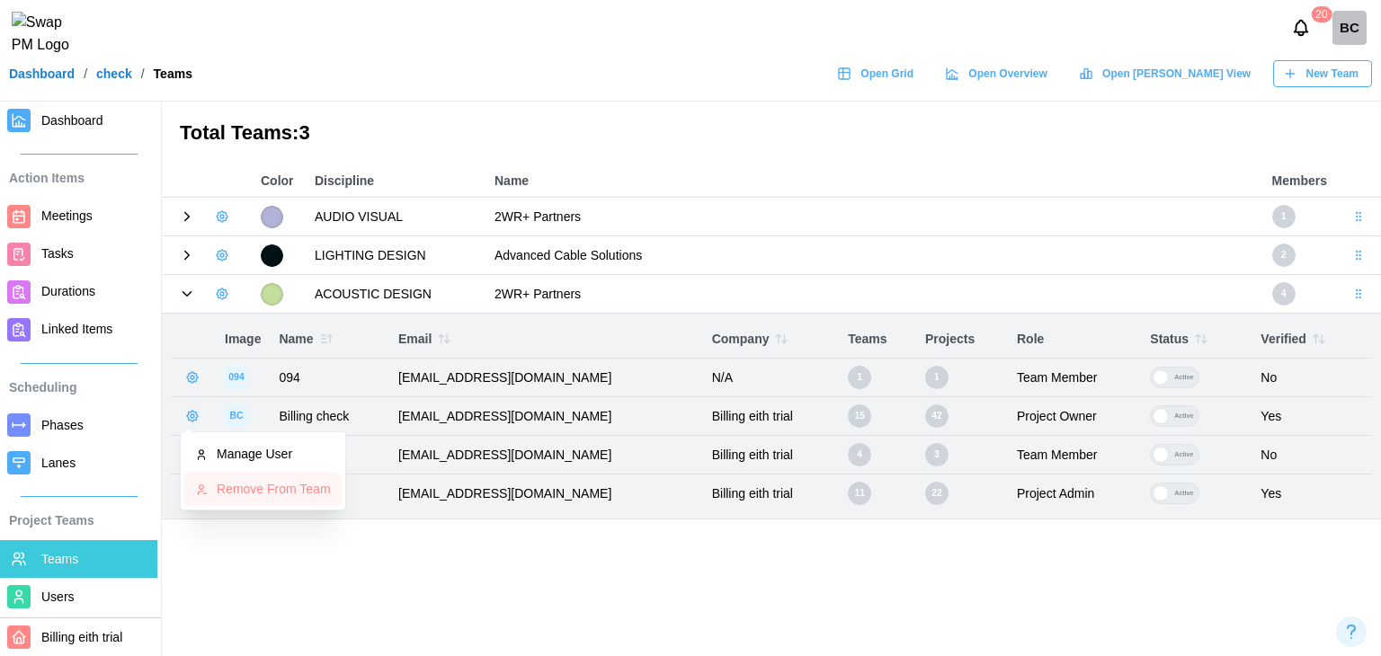
click at [277, 498] on button "Remove From Team" at bounding box center [262, 489] width 157 height 32
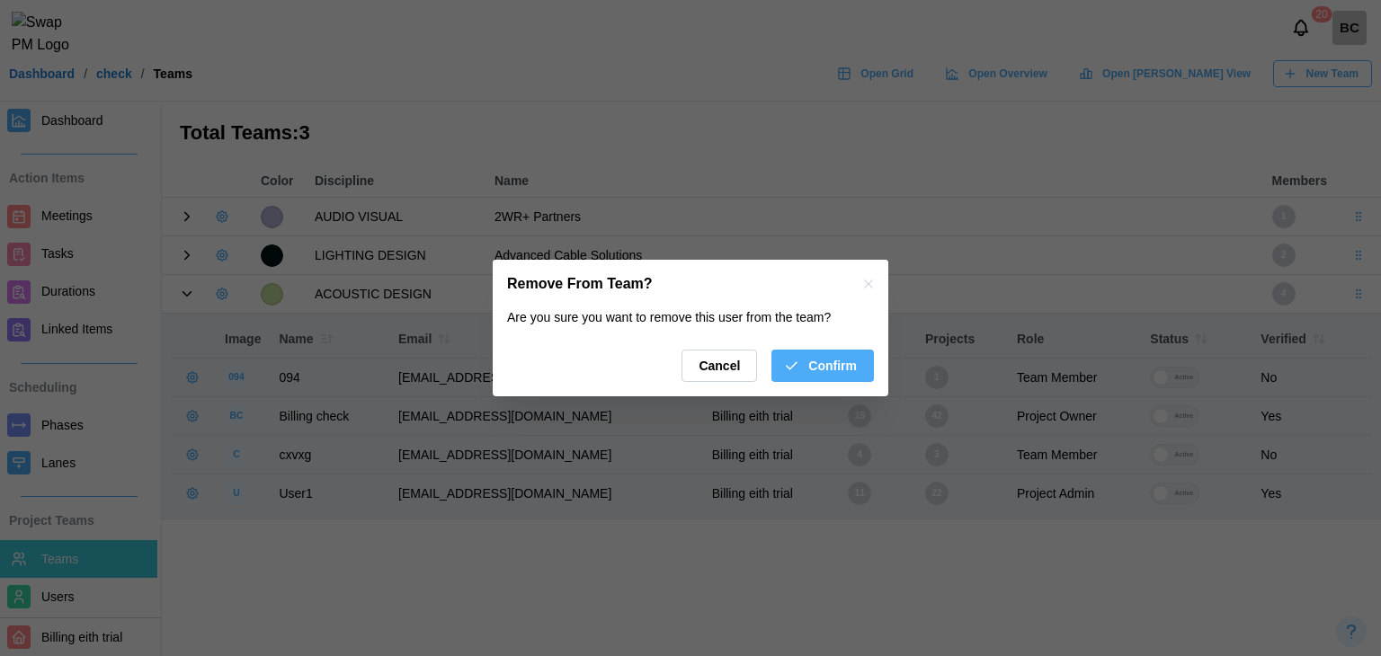
click at [817, 369] on span "Confirm" at bounding box center [832, 366] width 49 height 31
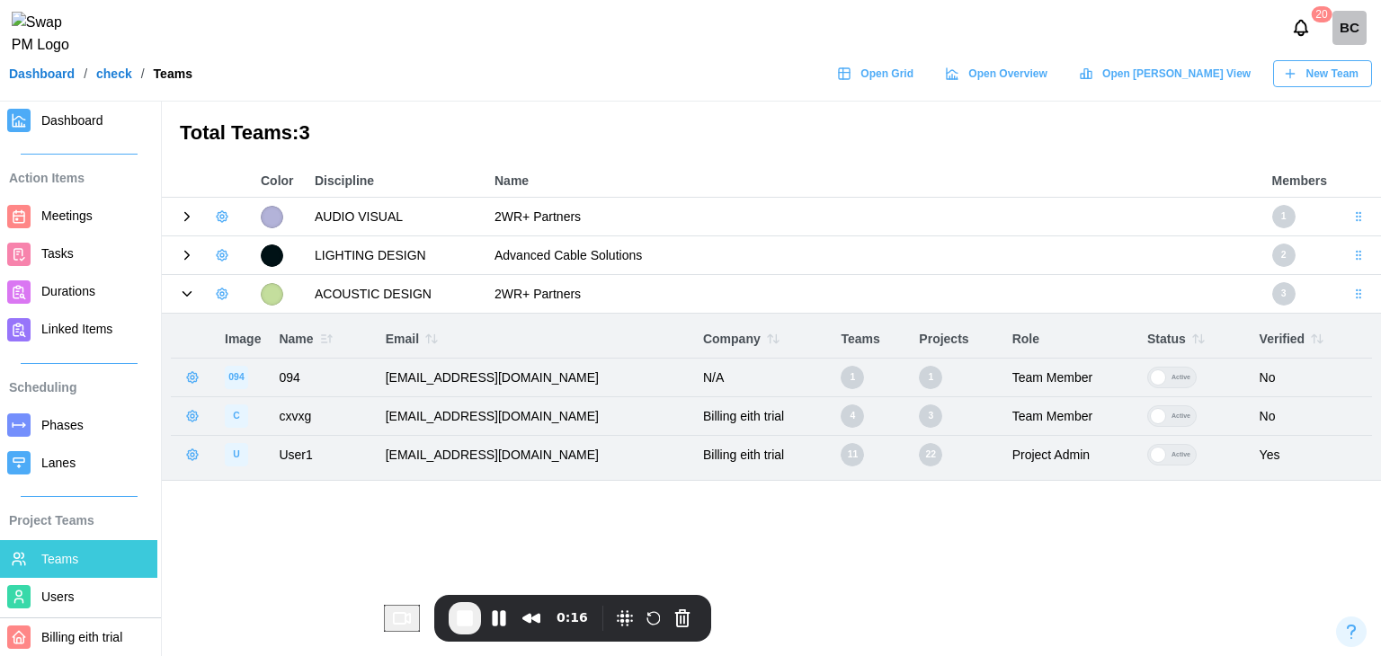
click at [185, 256] on icon at bounding box center [187, 255] width 16 height 16
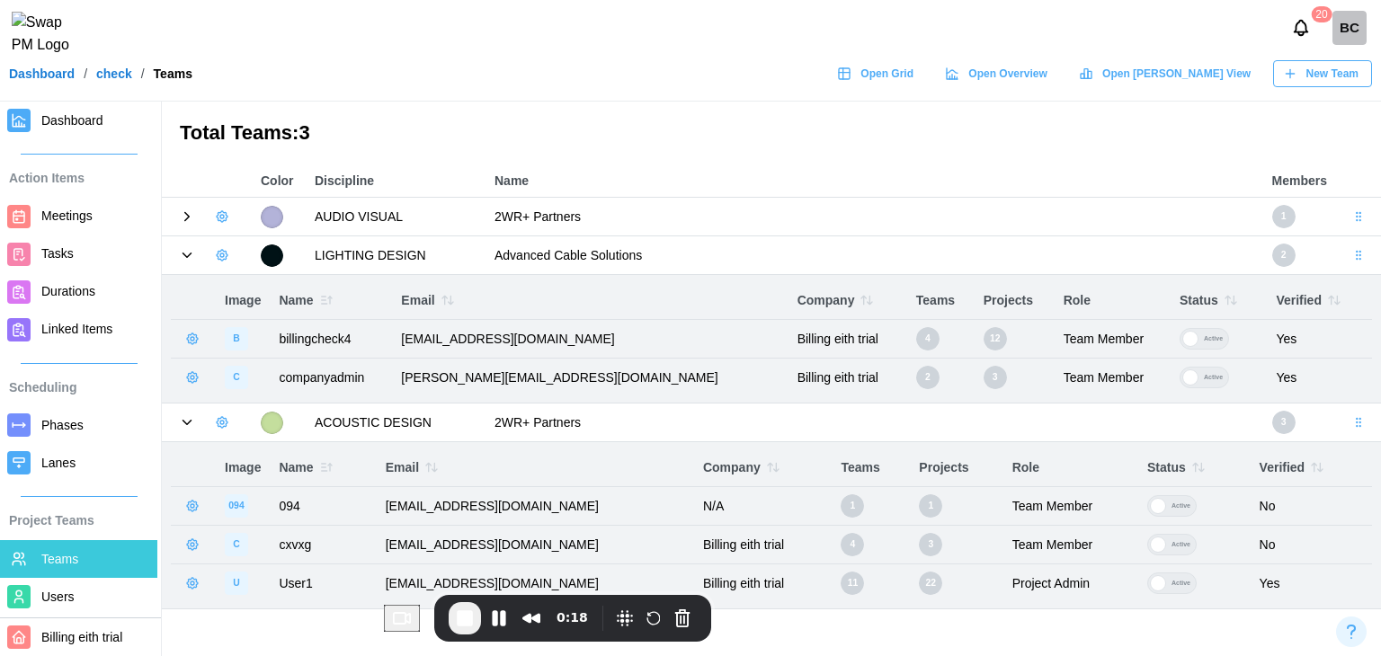
click at [183, 216] on icon at bounding box center [187, 217] width 16 height 16
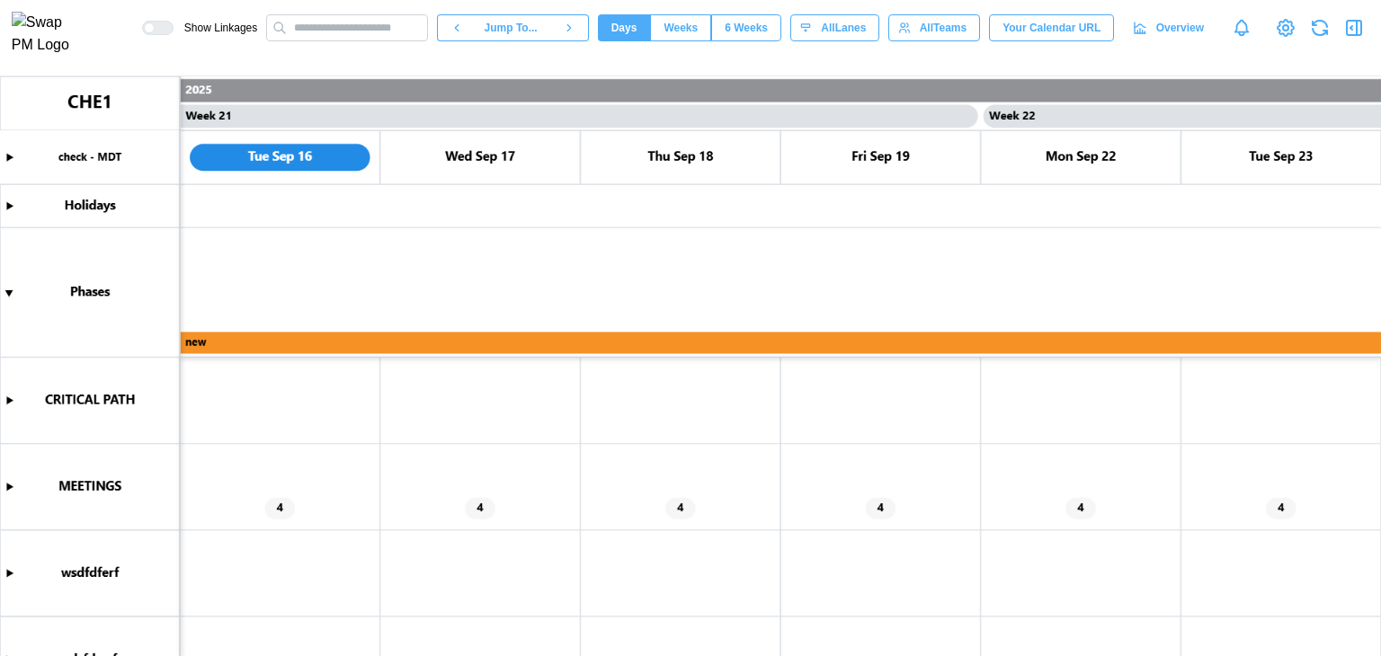
scroll to position [0, 20214]
click at [4, 485] on canvas at bounding box center [690, 366] width 1381 height 580
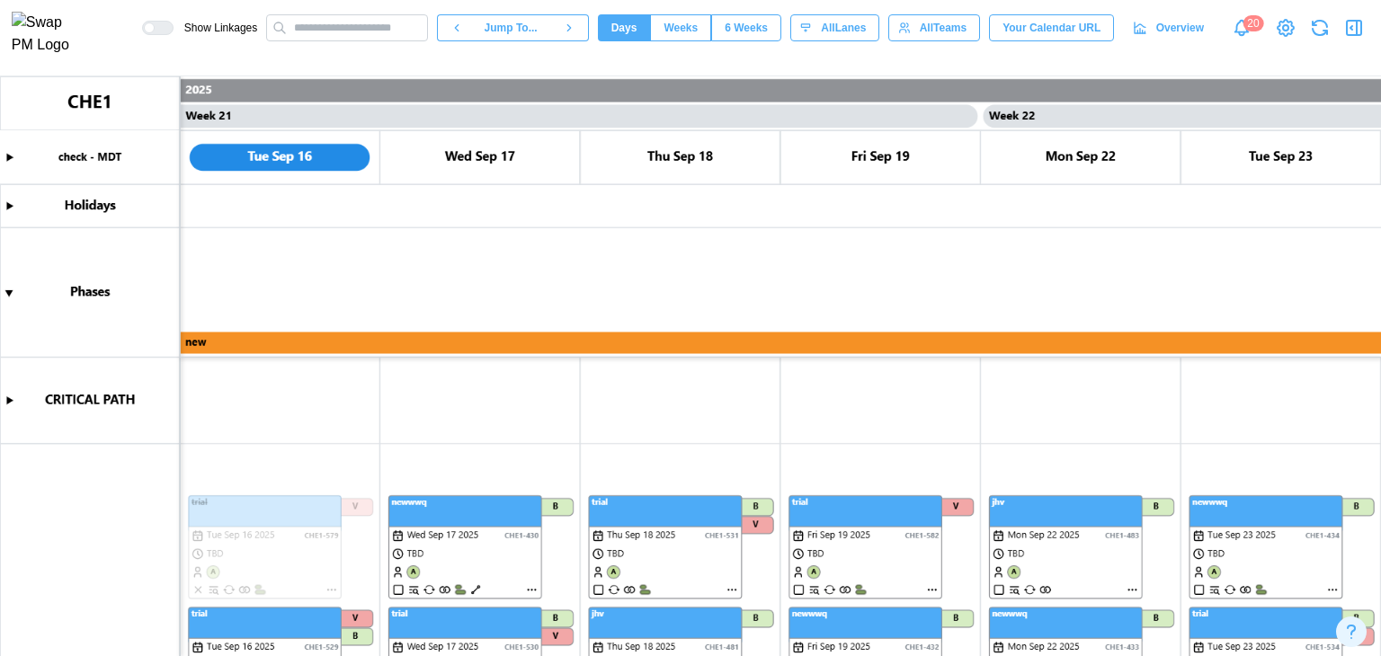
scroll to position [270, 0]
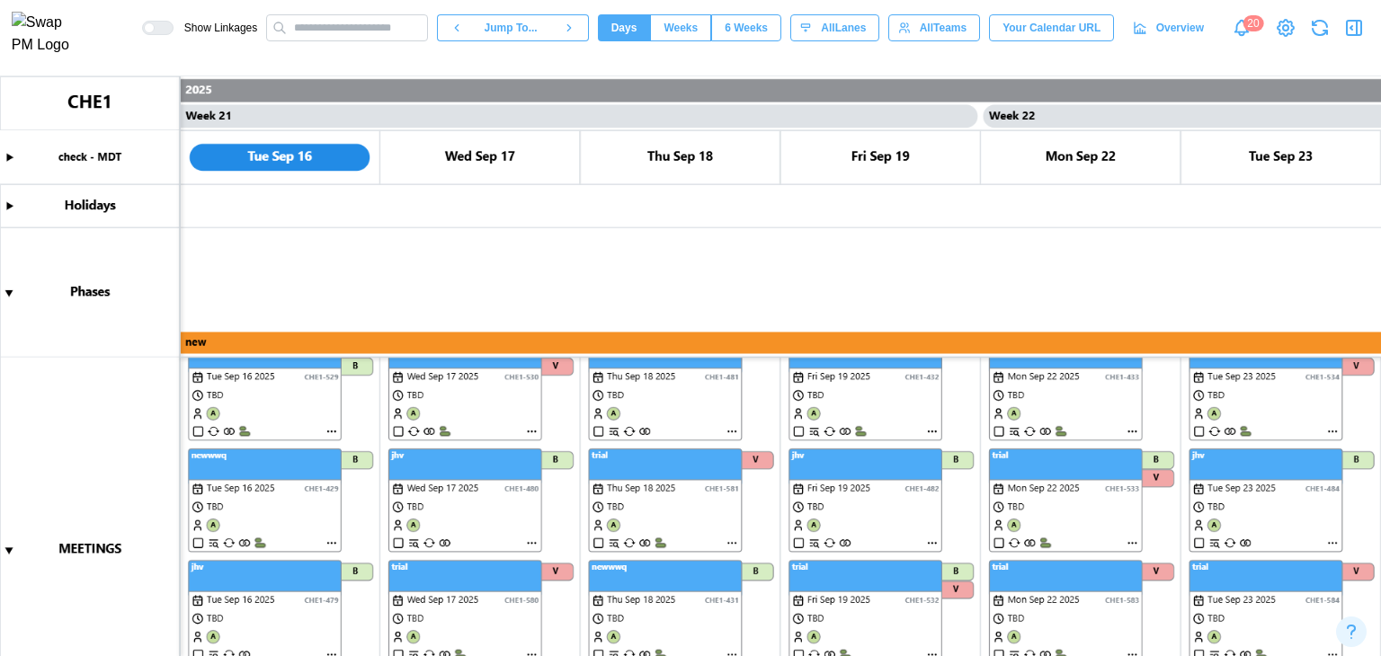
click at [14, 548] on canvas at bounding box center [690, 366] width 1381 height 580
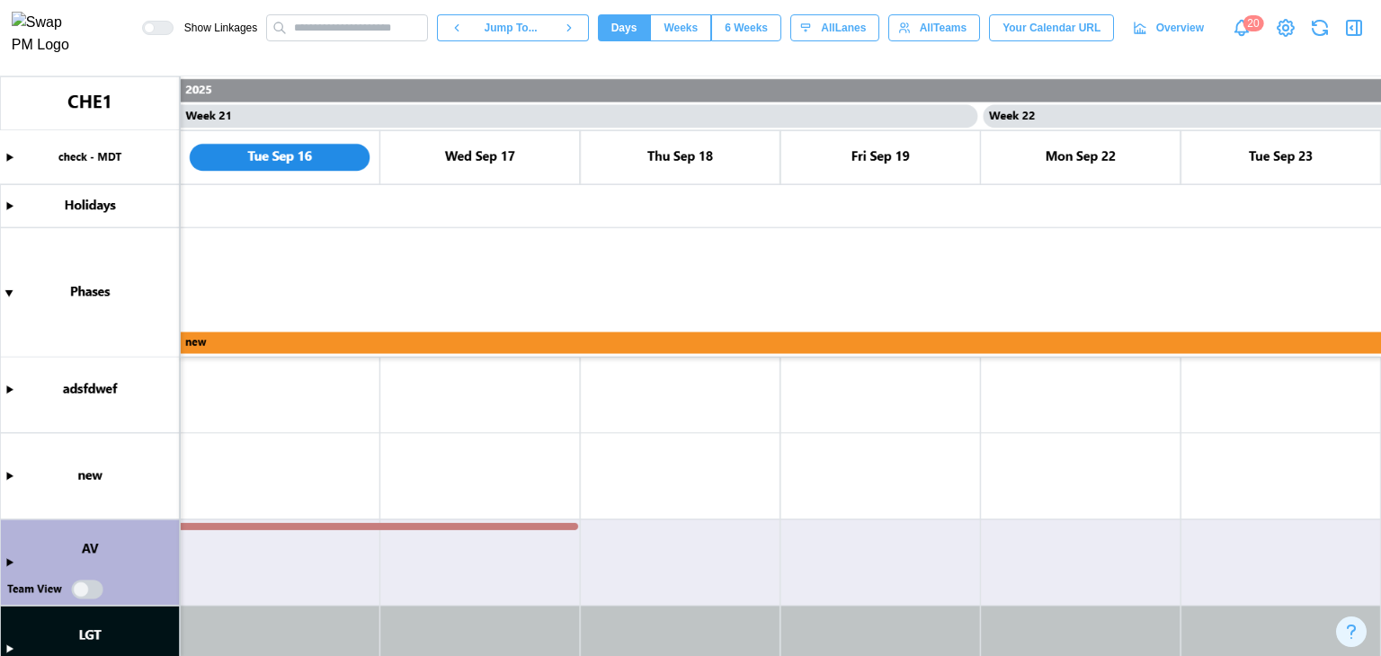
click at [82, 591] on canvas at bounding box center [690, 366] width 1381 height 580
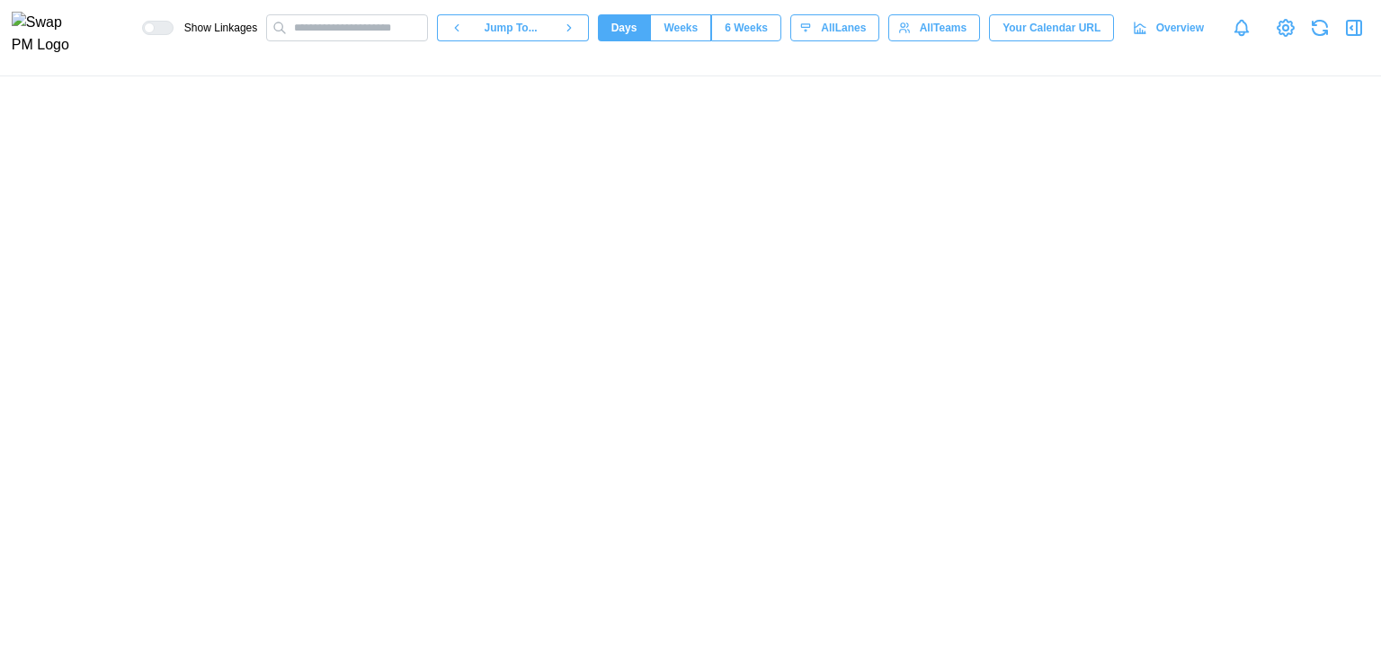
click at [406, 451] on div at bounding box center [690, 366] width 1381 height 580
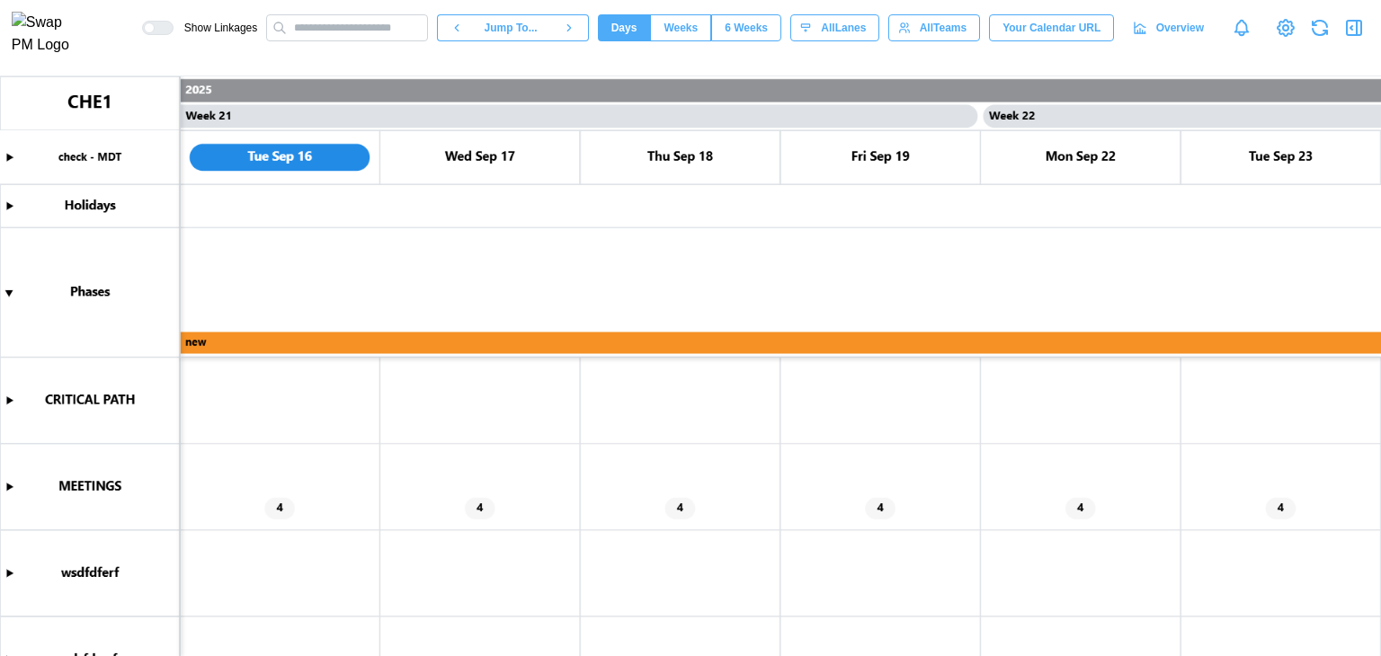
scroll to position [280, 0]
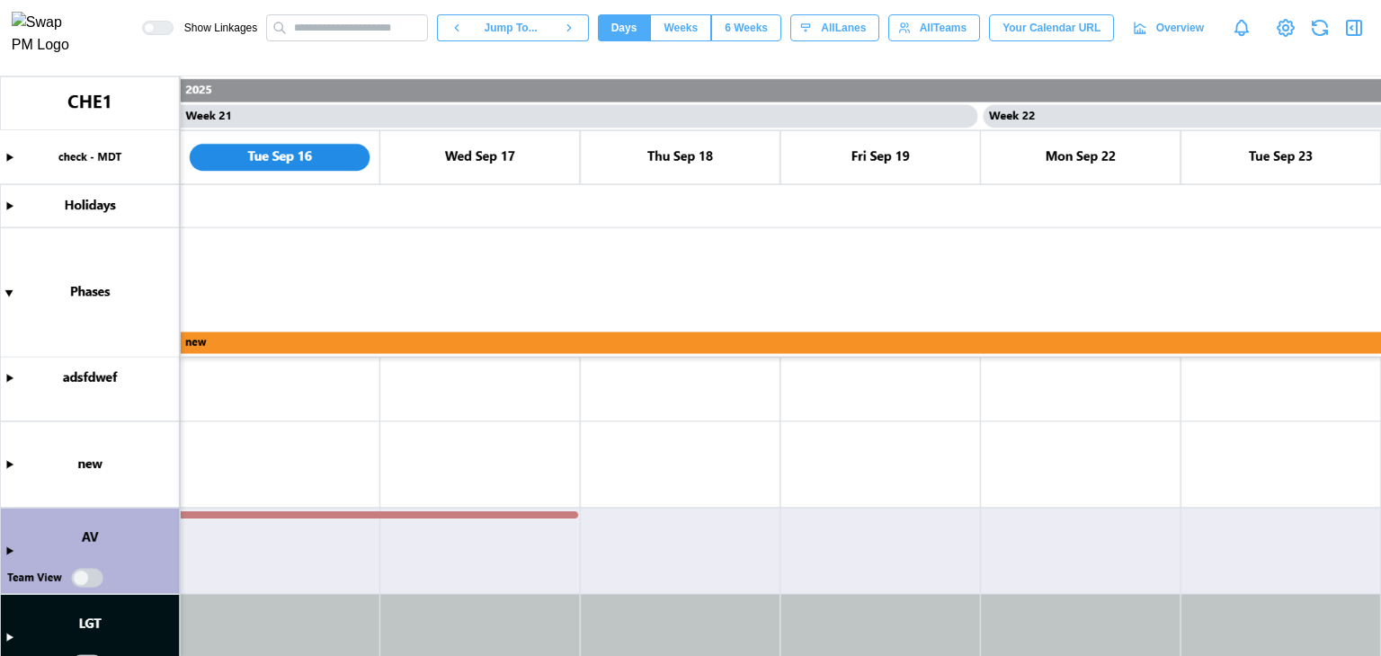
click at [84, 572] on canvas at bounding box center [690, 366] width 1381 height 580
click at [89, 575] on canvas at bounding box center [690, 366] width 1381 height 580
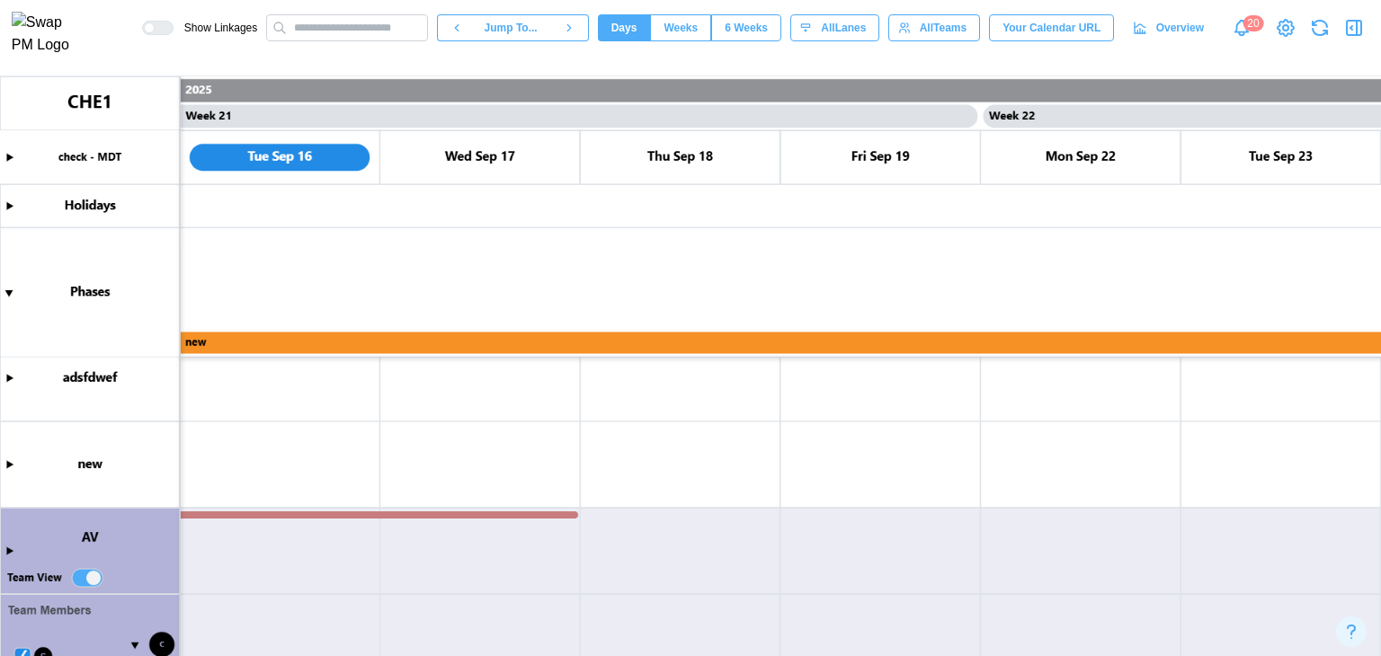
scroll to position [404, 0]
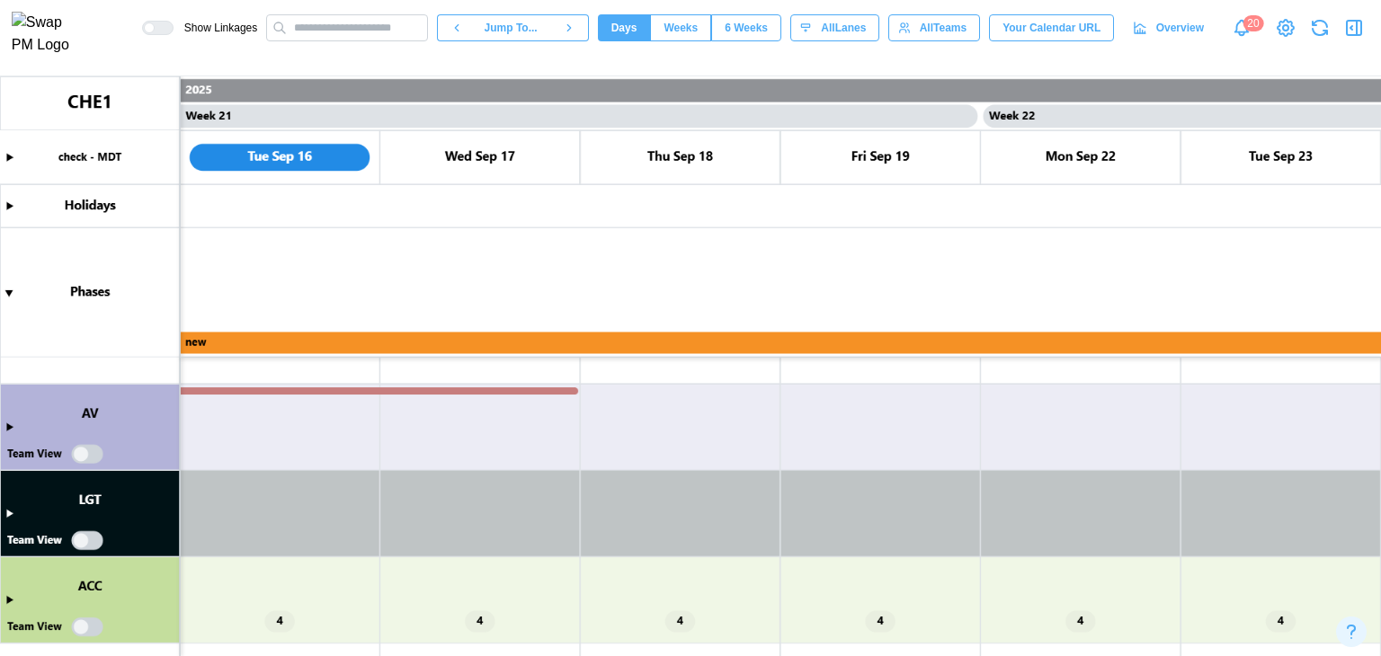
click at [93, 537] on canvas at bounding box center [690, 366] width 1381 height 580
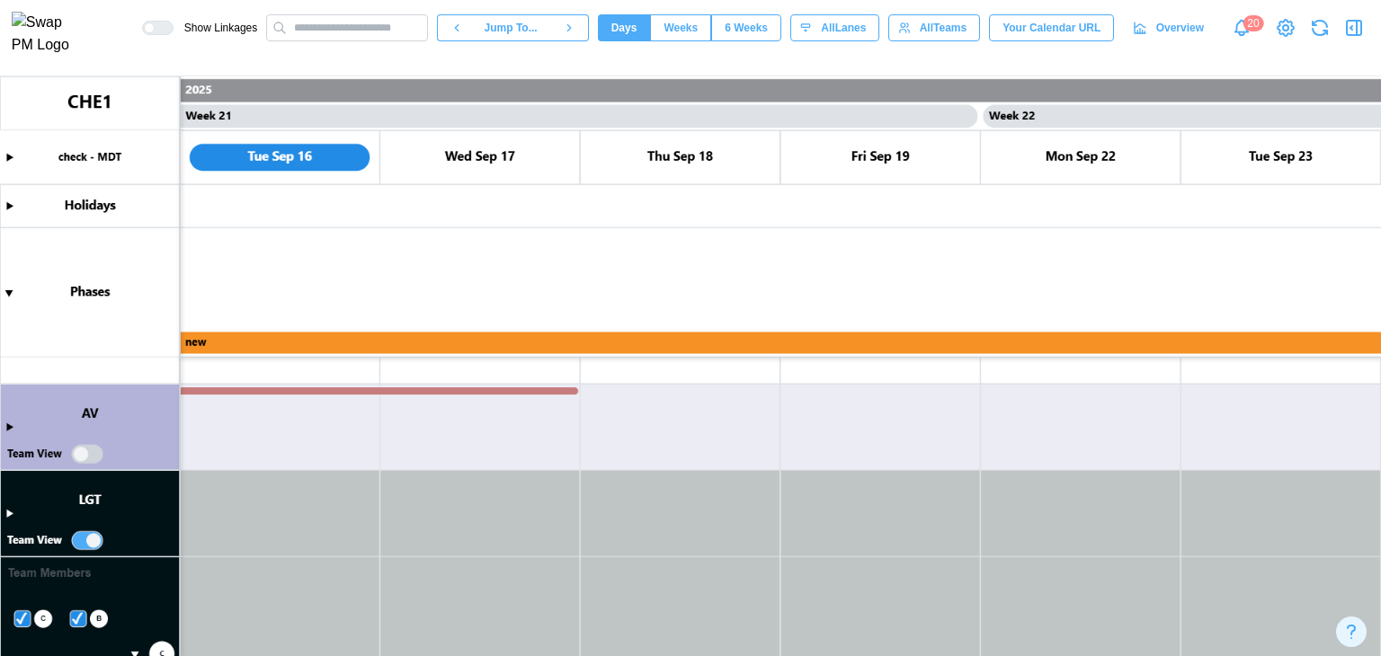
scroll to position [699, 0]
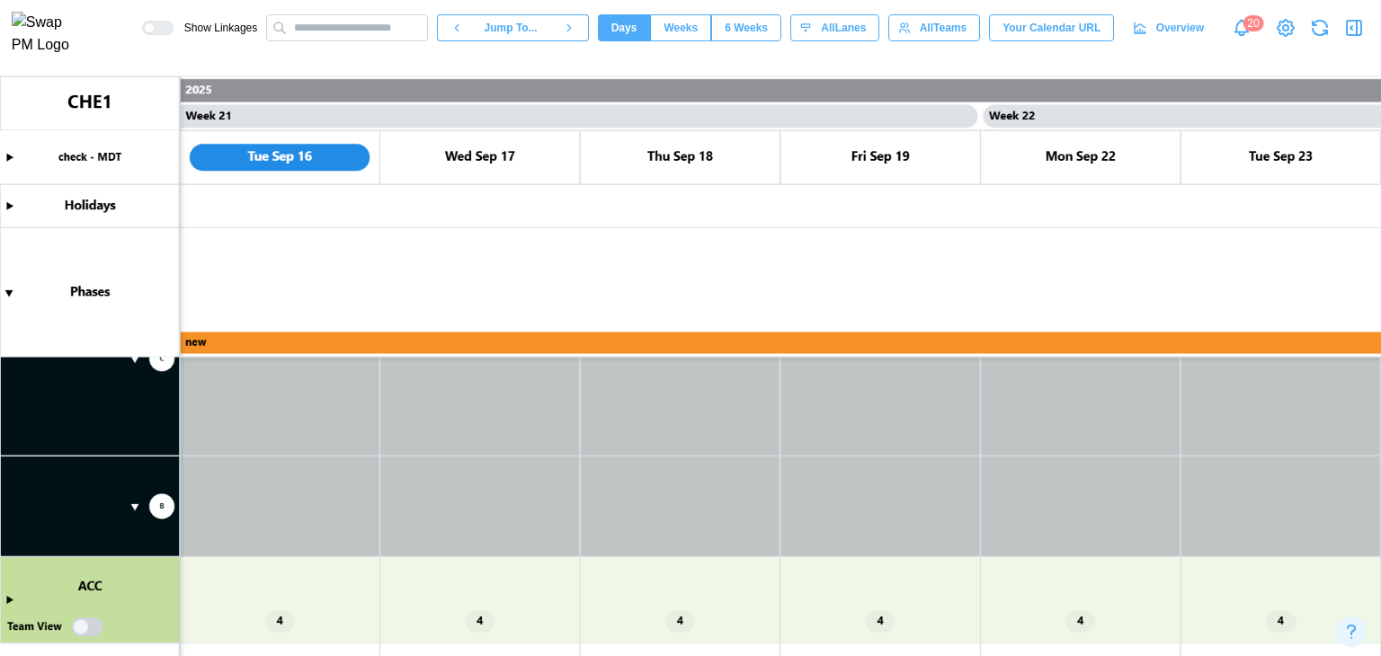
click at [94, 623] on canvas at bounding box center [690, 366] width 1381 height 580
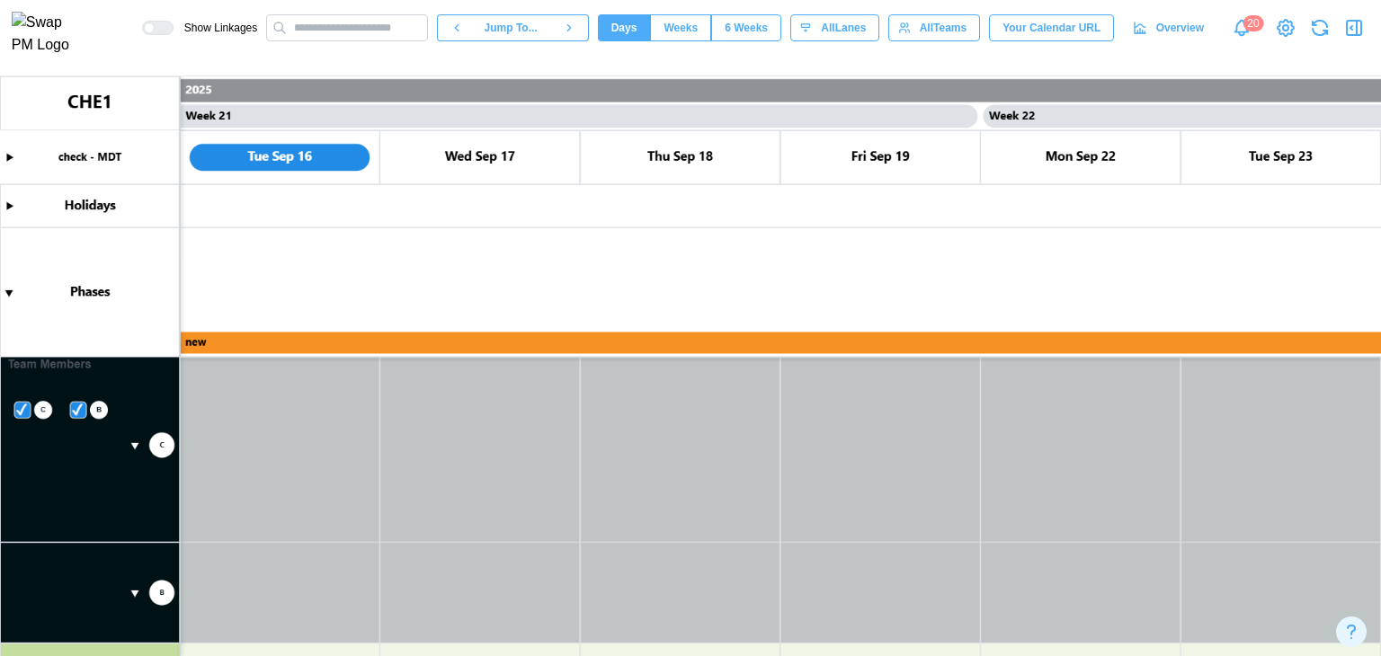
scroll to position [793, 0]
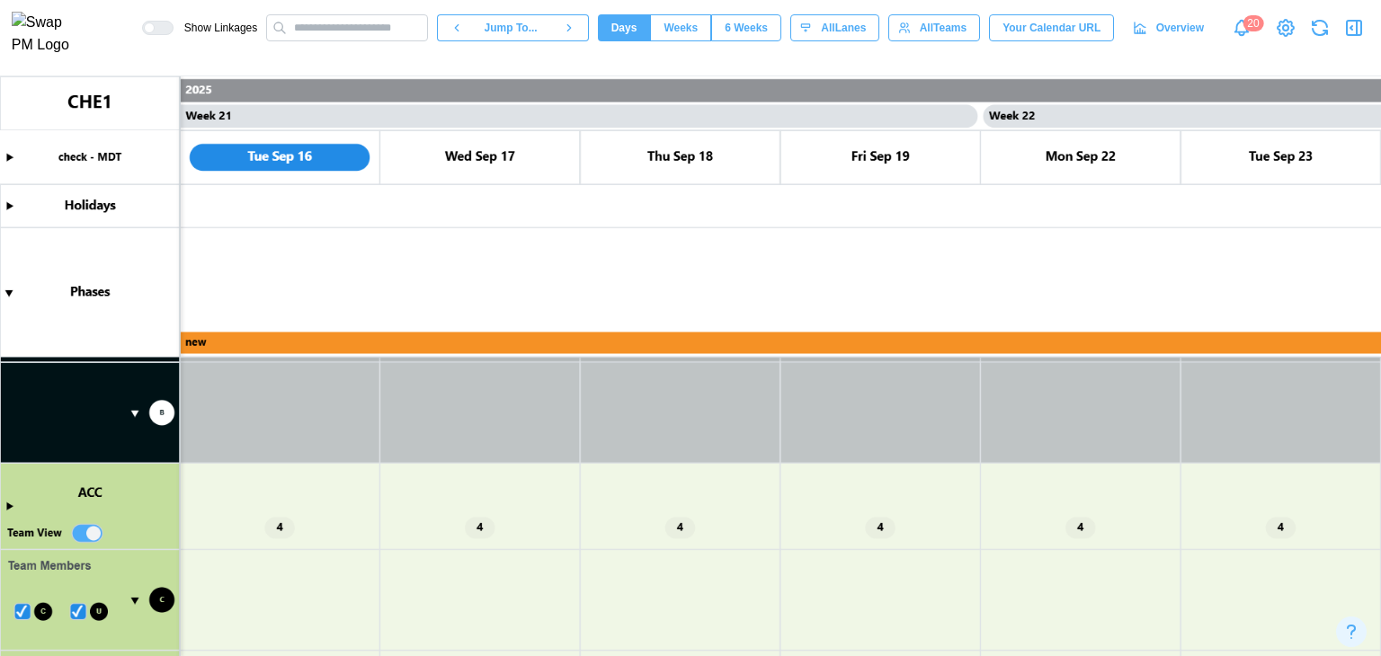
click at [86, 525] on canvas at bounding box center [690, 366] width 1381 height 580
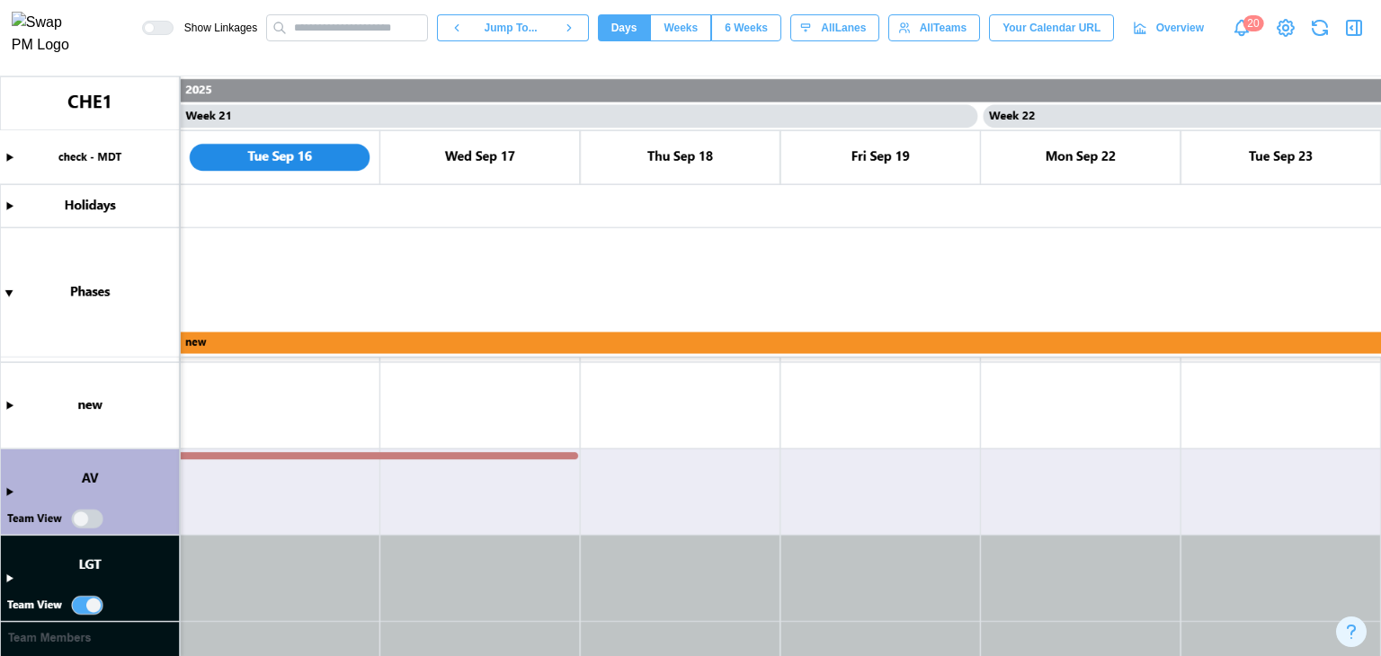
scroll to position [699, 0]
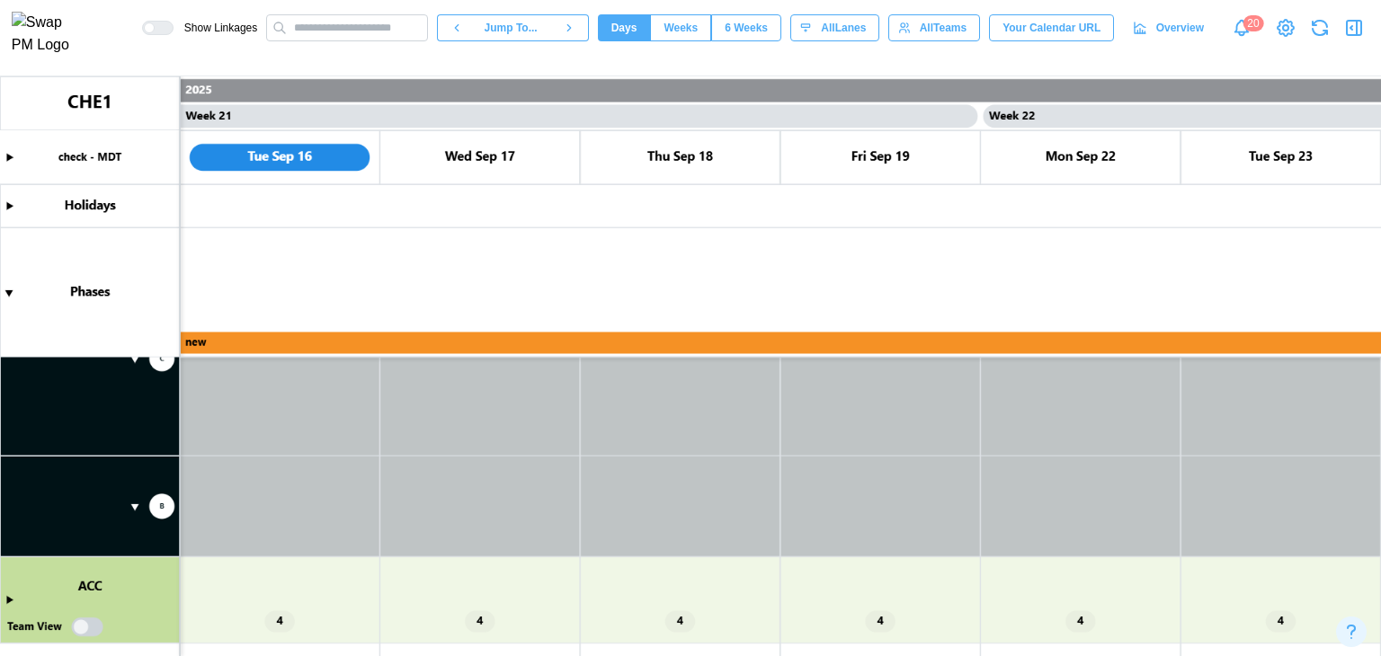
click at [132, 508] on canvas at bounding box center [690, 366] width 1381 height 580
click at [133, 507] on canvas at bounding box center [690, 366] width 1381 height 580
click at [6, 603] on canvas at bounding box center [690, 366] width 1381 height 580
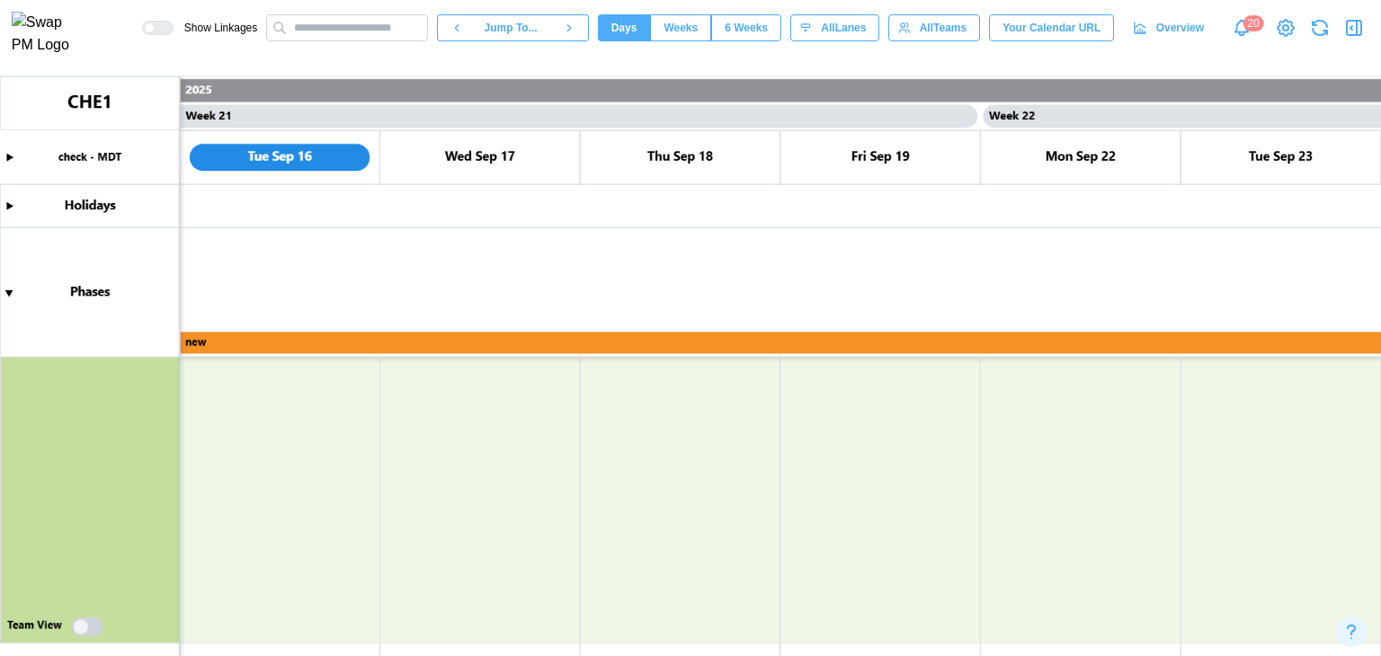
scroll to position [1623, 0]
click at [72, 622] on canvas at bounding box center [690, 366] width 1381 height 580
click at [86, 626] on canvas at bounding box center [690, 366] width 1381 height 580
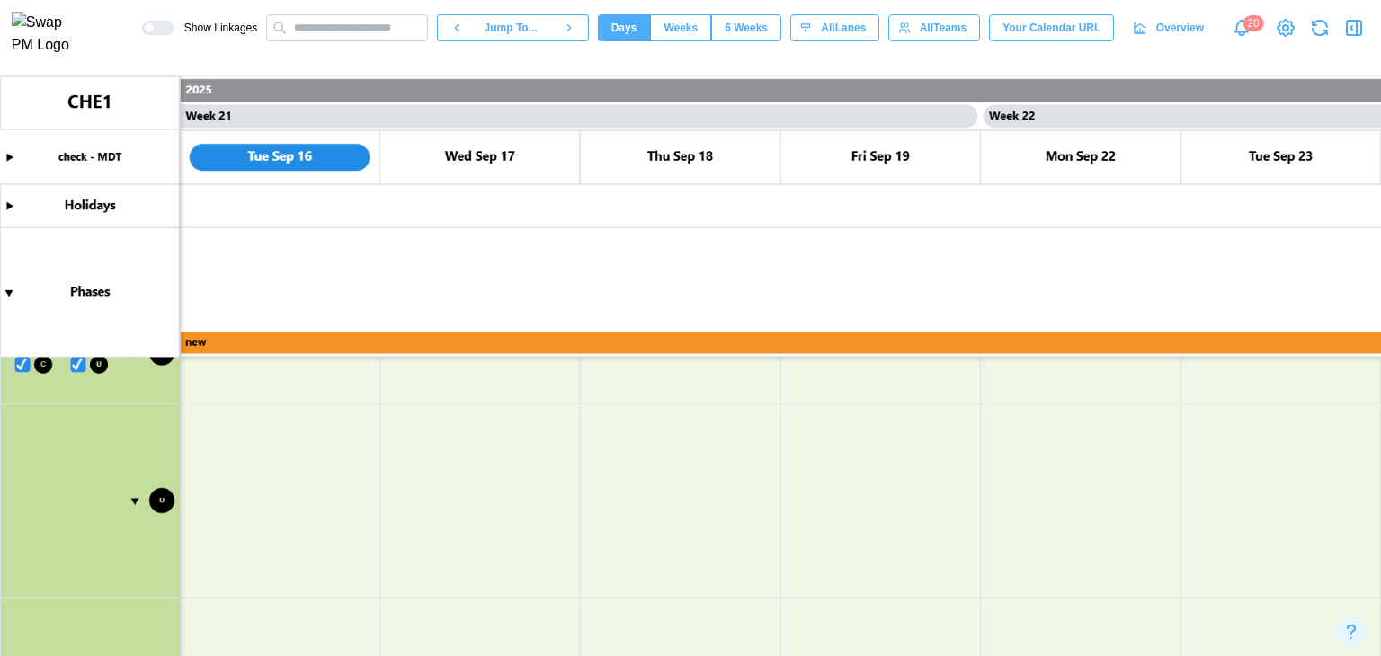
scroll to position [2323, 0]
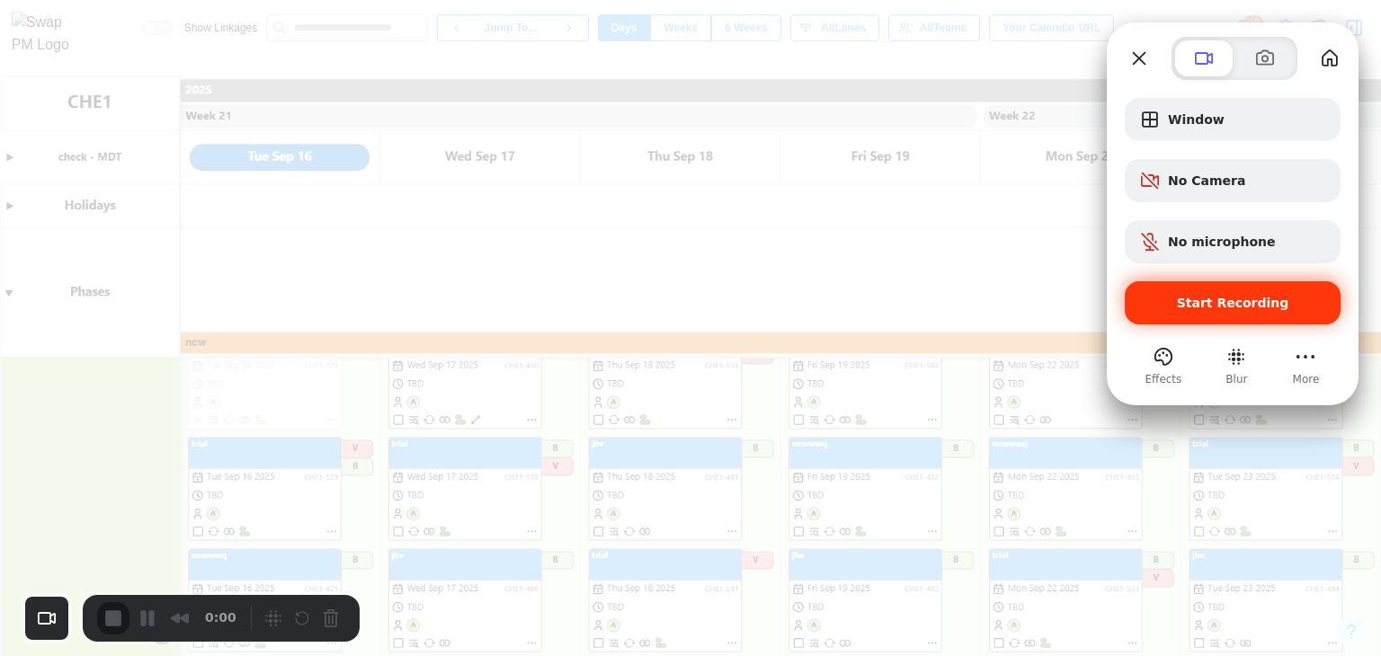
click at [1217, 315] on div "Start Recording" at bounding box center [1232, 302] width 216 height 43
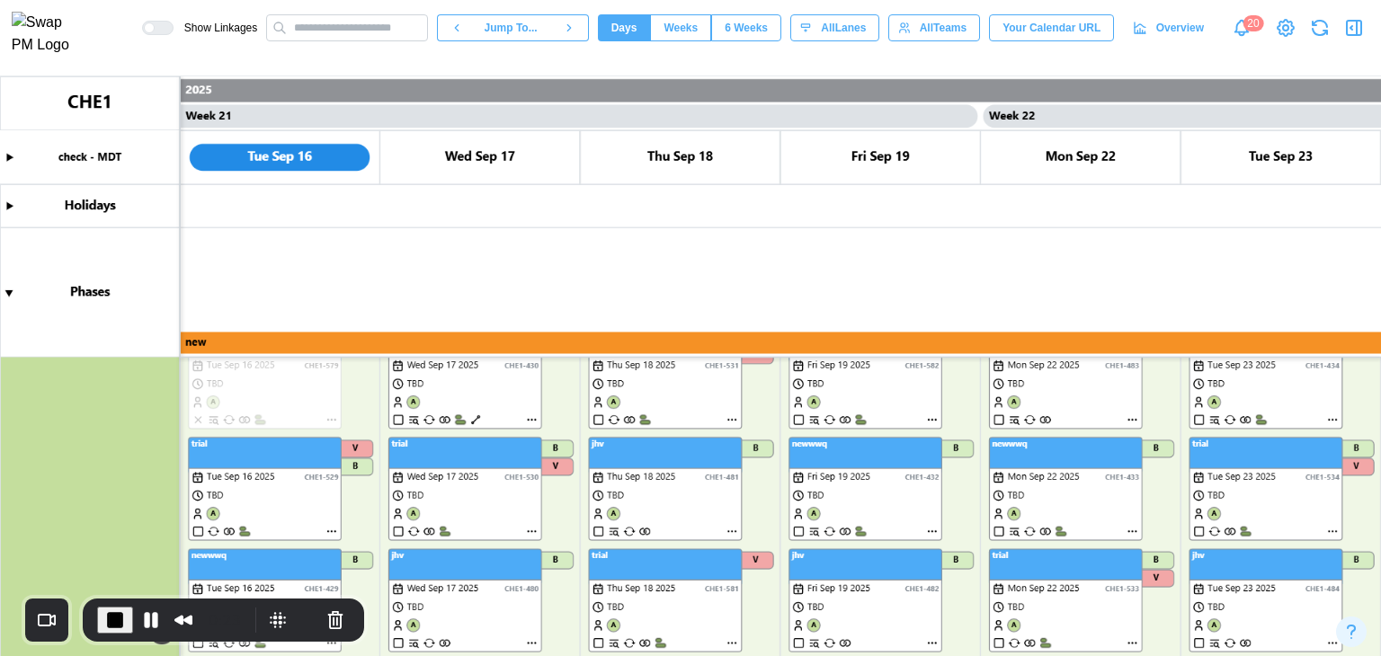
click at [117, 624] on span "End Recording" at bounding box center [115, 620] width 22 height 22
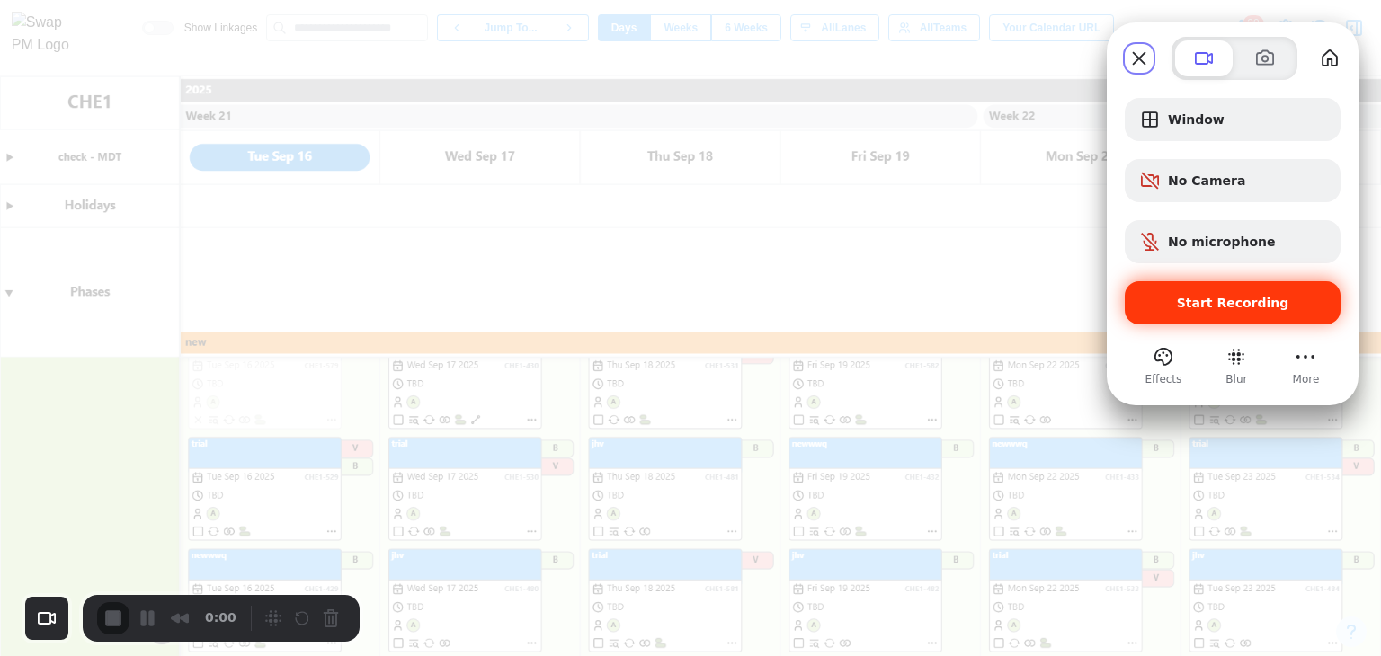
click at [1193, 320] on div "Start Recording" at bounding box center [1232, 302] width 216 height 43
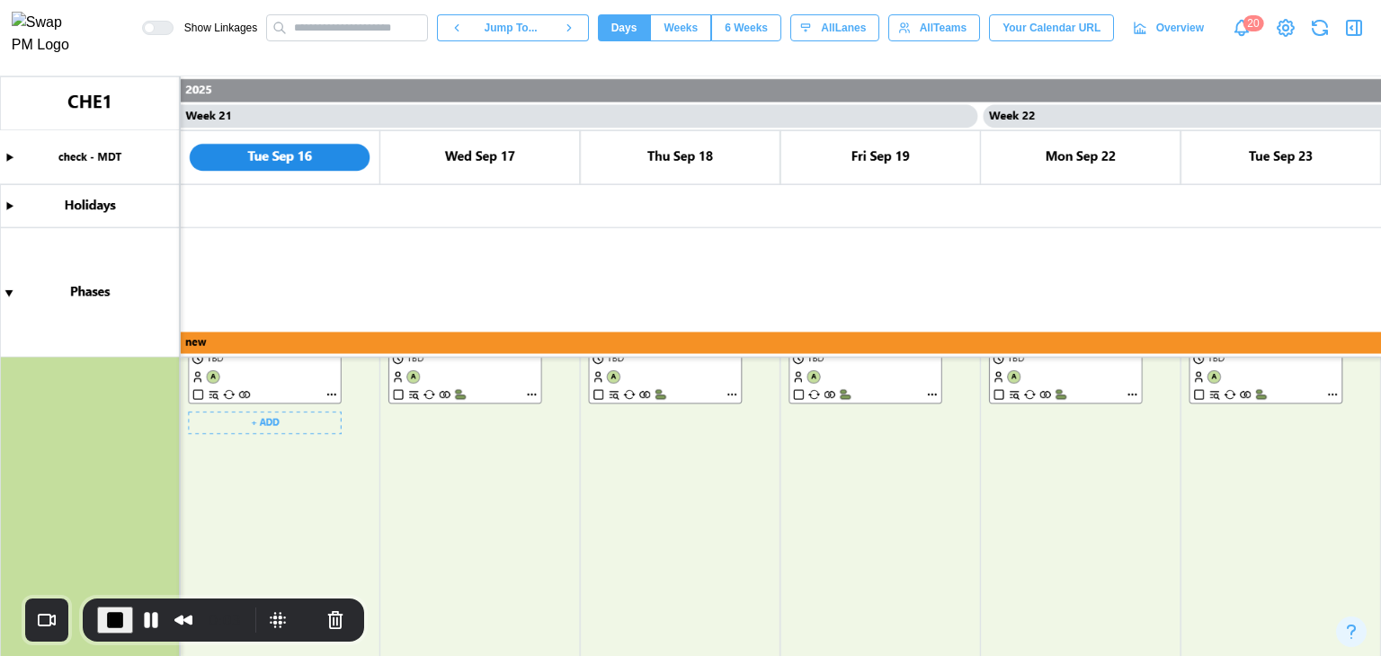
scroll to position [2705, 0]
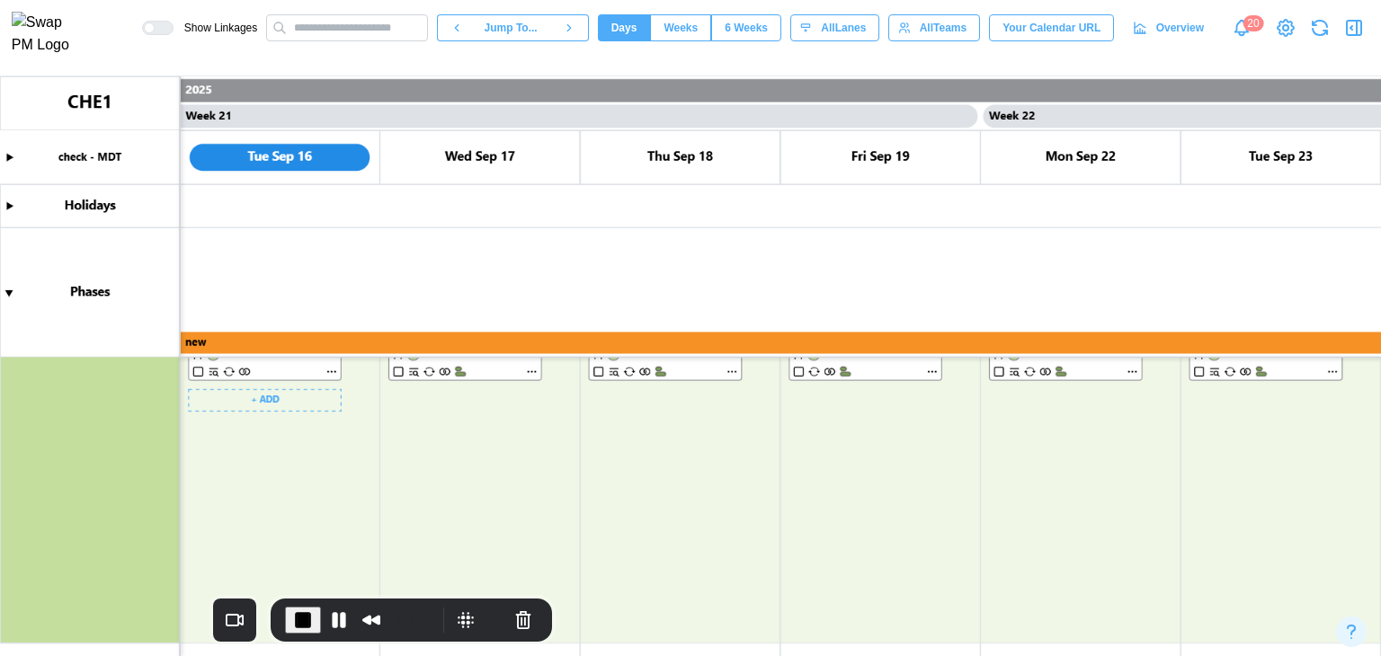
drag, startPoint x: 180, startPoint y: 602, endPoint x: 538, endPoint y: 637, distance: 360.3
click at [538, 637] on div "0:05" at bounding box center [411, 620] width 281 height 43
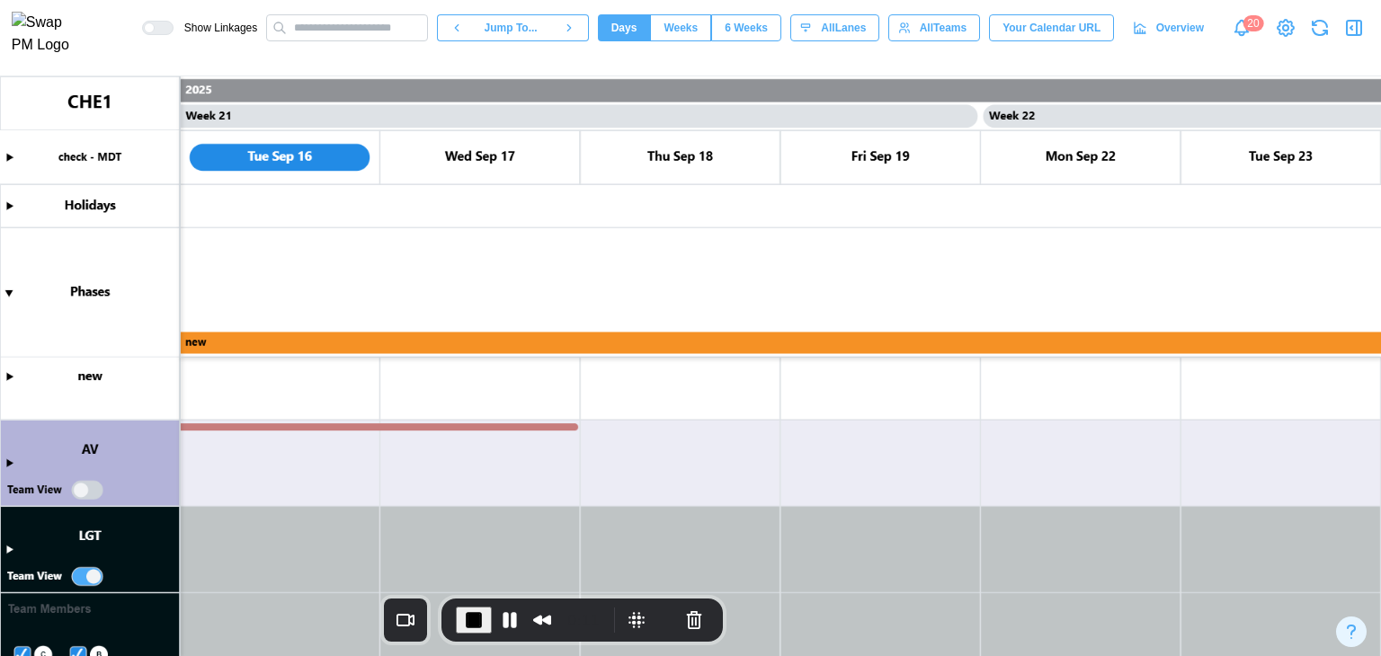
scroll to position [548, 0]
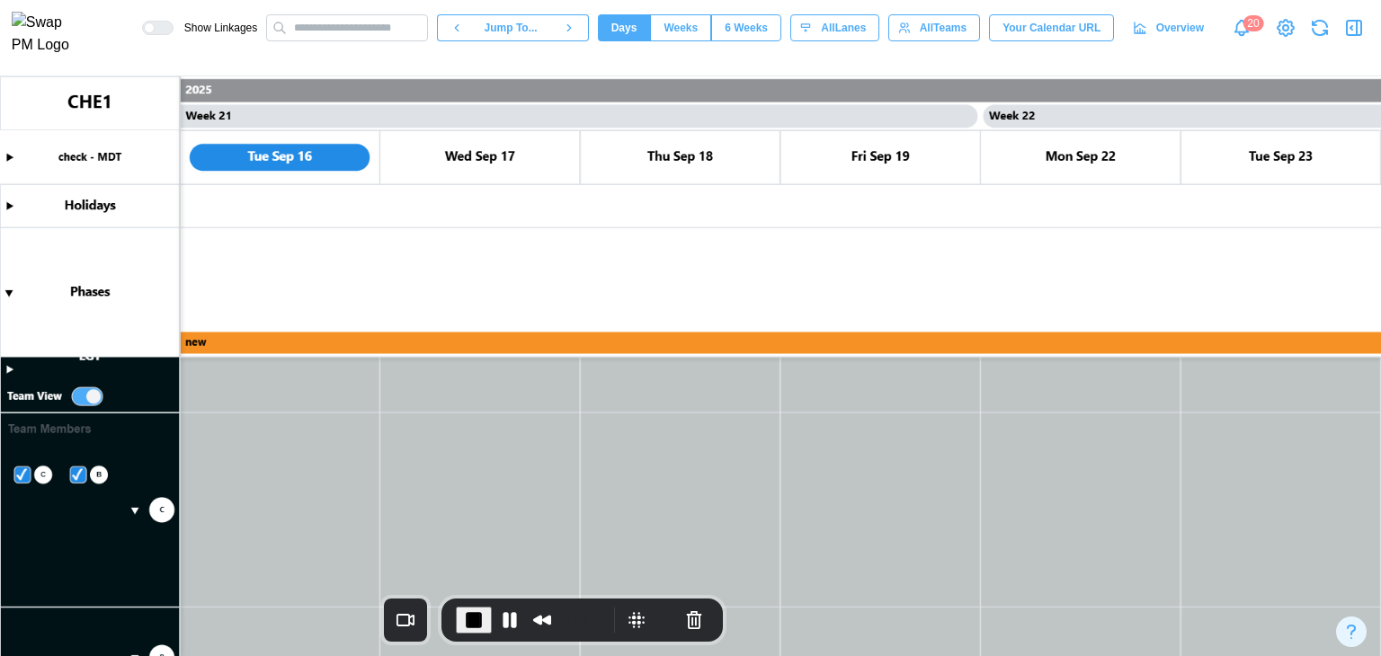
click at [89, 396] on canvas at bounding box center [690, 366] width 1381 height 580
